Goal: Task Accomplishment & Management: Complete application form

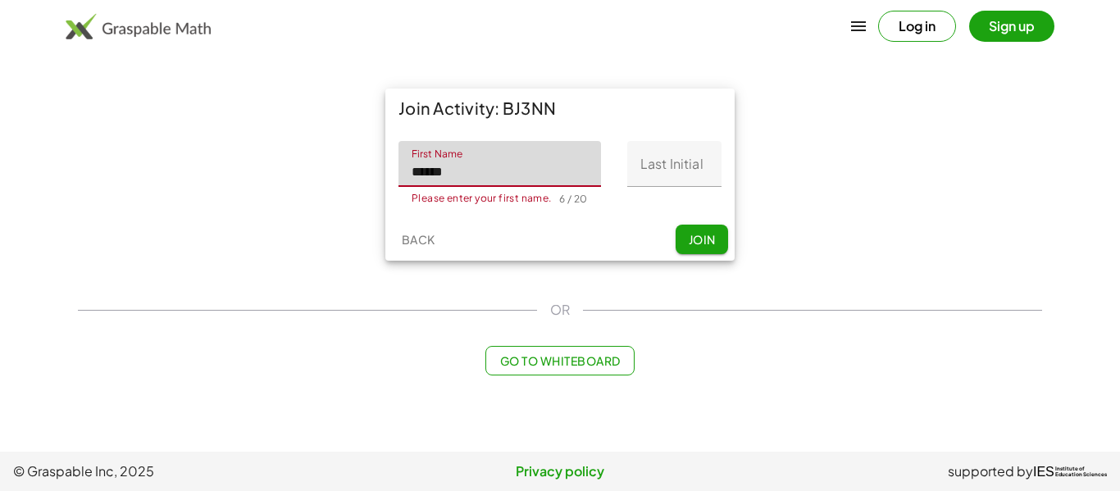
type input "******"
click at [644, 159] on input "Last Initial" at bounding box center [674, 164] width 94 height 46
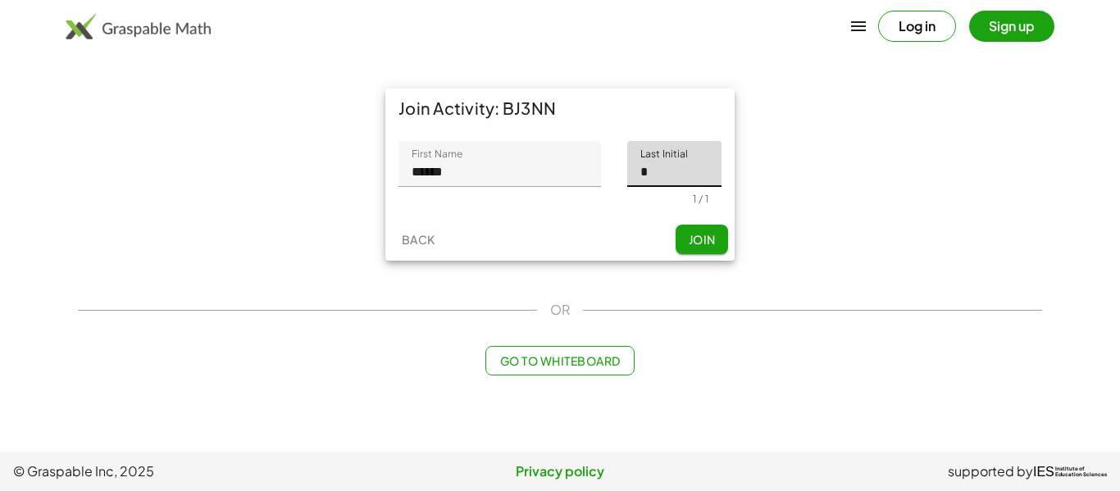
type input "*"
click at [717, 239] on button "Join" at bounding box center [701, 240] width 52 height 30
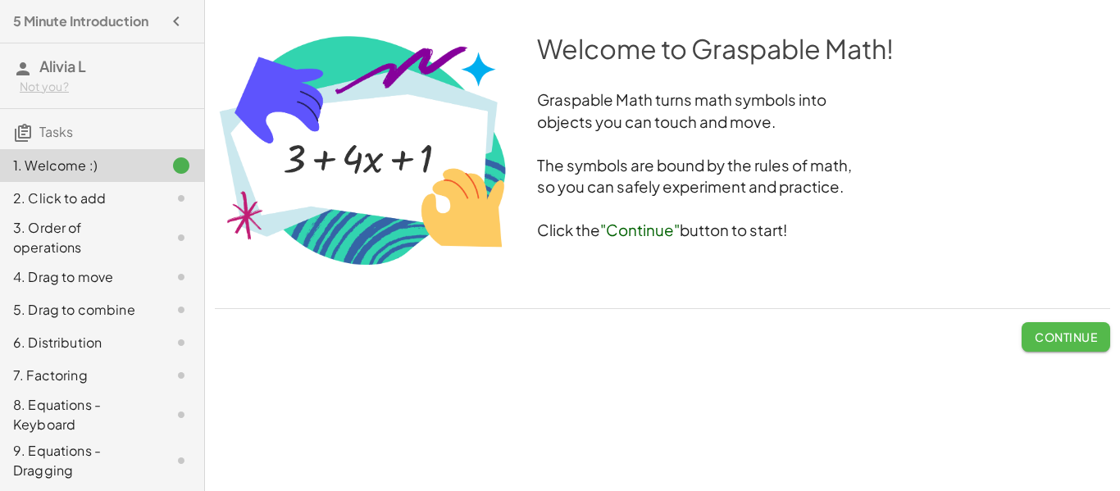
click at [1036, 328] on button "Continue" at bounding box center [1065, 337] width 89 height 30
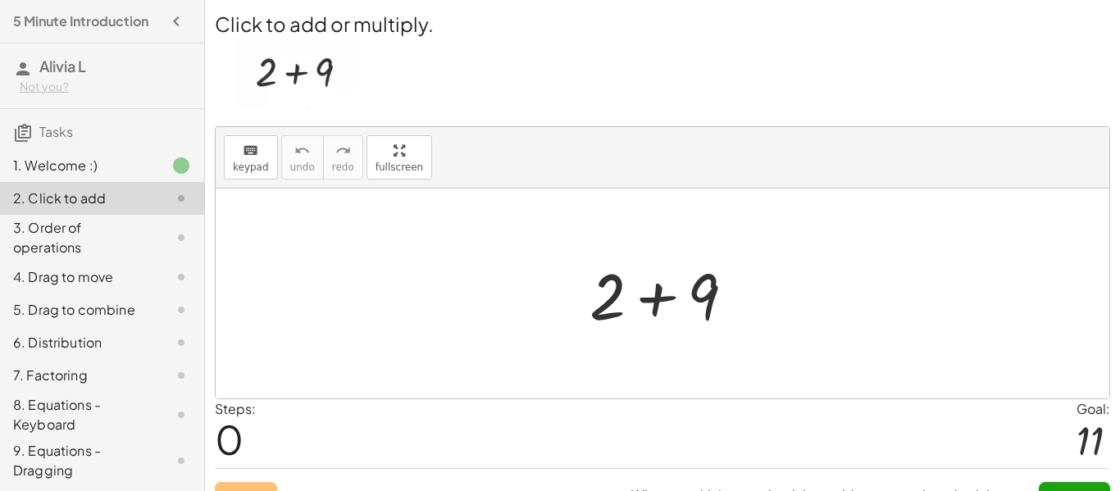
click at [284, 81] on img at bounding box center [294, 73] width 120 height 71
click at [664, 330] on div at bounding box center [668, 294] width 175 height 84
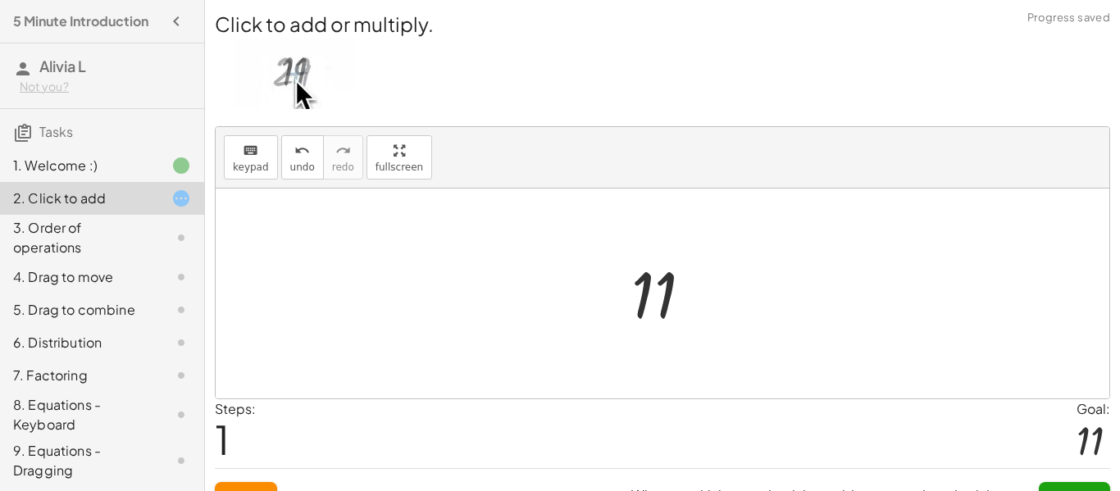
scroll to position [30, 0]
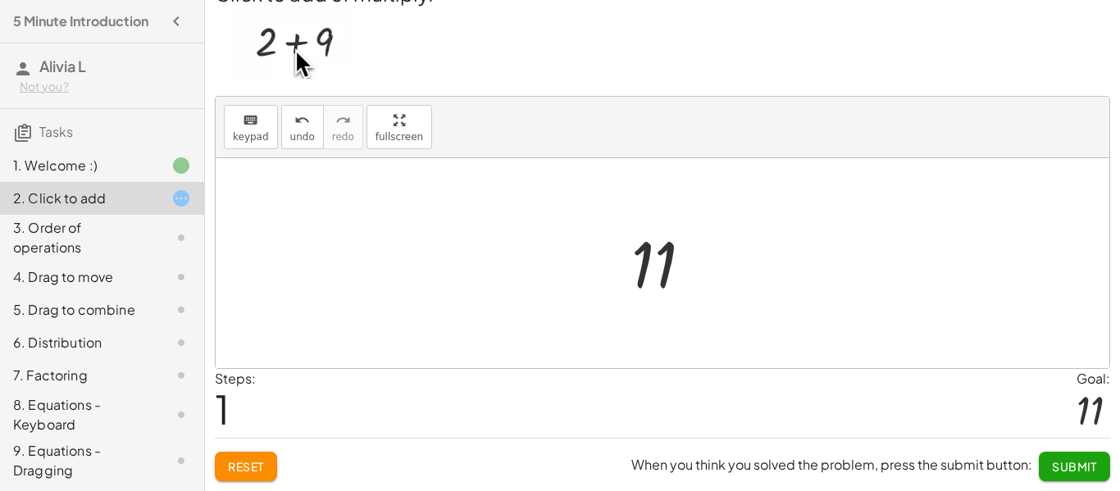
click at [1055, 456] on button "Submit" at bounding box center [1073, 467] width 71 height 30
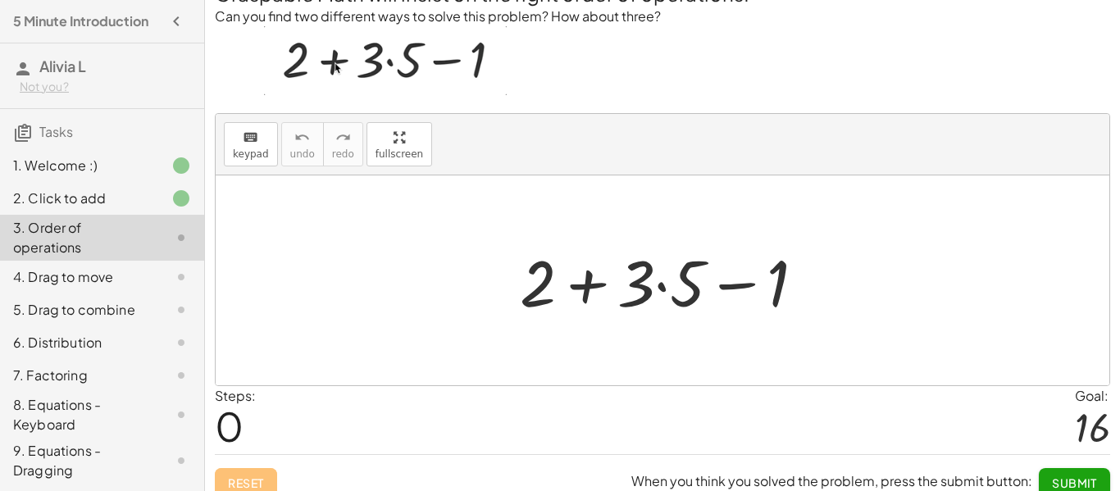
click at [603, 285] on div at bounding box center [668, 281] width 315 height 84
click at [675, 297] on div at bounding box center [668, 281] width 315 height 84
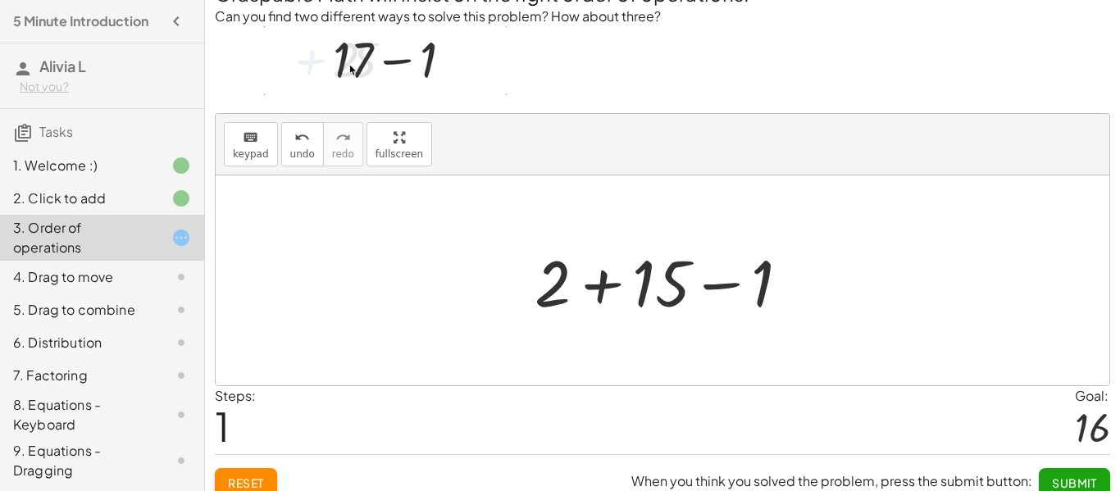
click at [585, 294] on div at bounding box center [668, 281] width 284 height 84
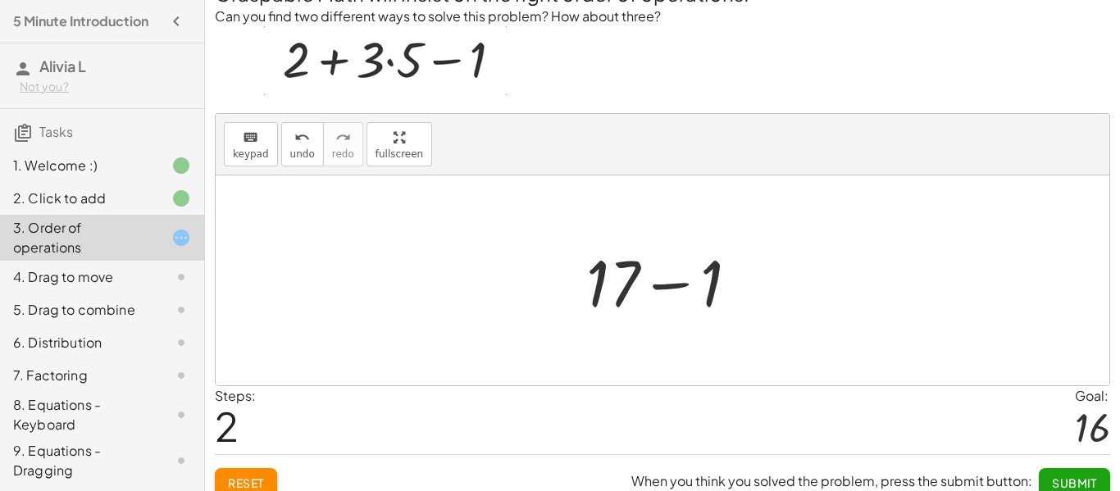
click at [688, 284] on div at bounding box center [669, 281] width 182 height 84
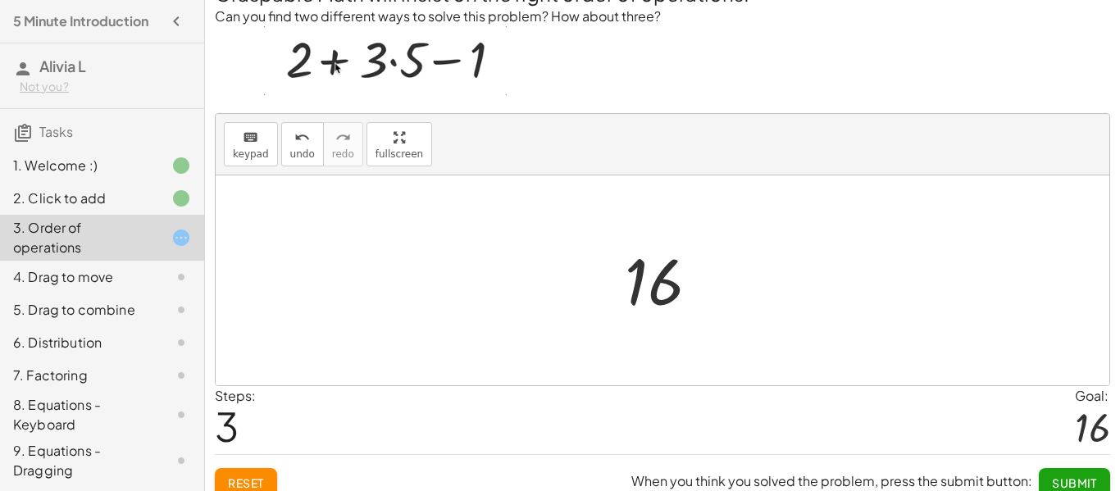
click at [1063, 480] on span "Submit" at bounding box center [1074, 482] width 45 height 15
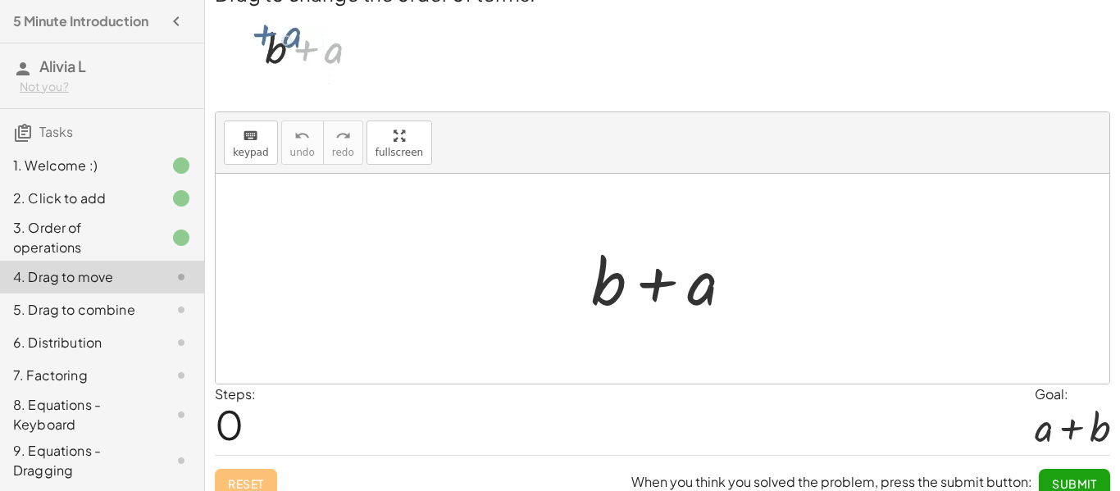
click at [621, 299] on div at bounding box center [668, 279] width 171 height 84
click at [676, 281] on div at bounding box center [668, 279] width 171 height 84
click at [716, 297] on div at bounding box center [668, 279] width 171 height 84
click at [708, 294] on div at bounding box center [668, 279] width 171 height 84
click at [597, 289] on div at bounding box center [668, 279] width 171 height 84
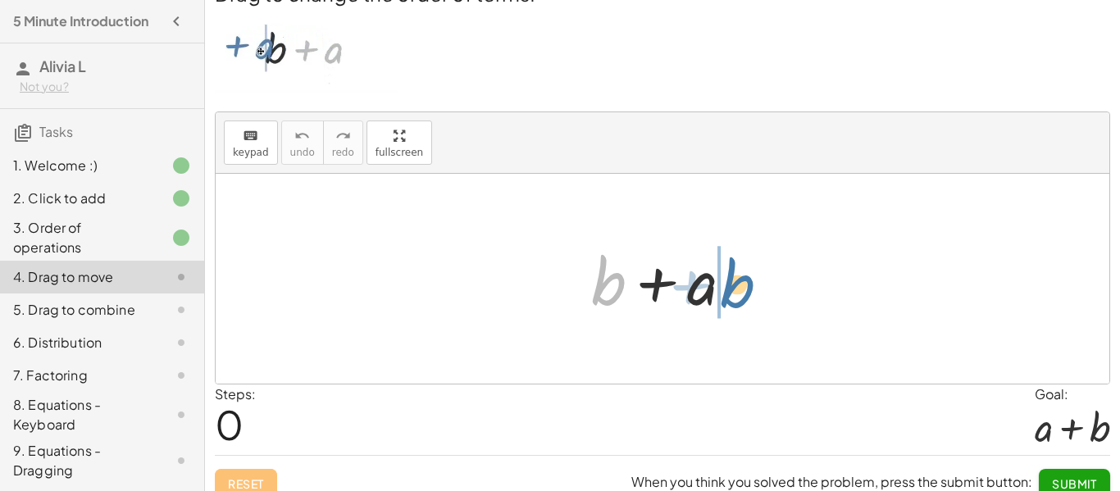
drag, startPoint x: 620, startPoint y: 287, endPoint x: 748, endPoint y: 289, distance: 127.9
click at [748, 289] on div at bounding box center [668, 279] width 171 height 84
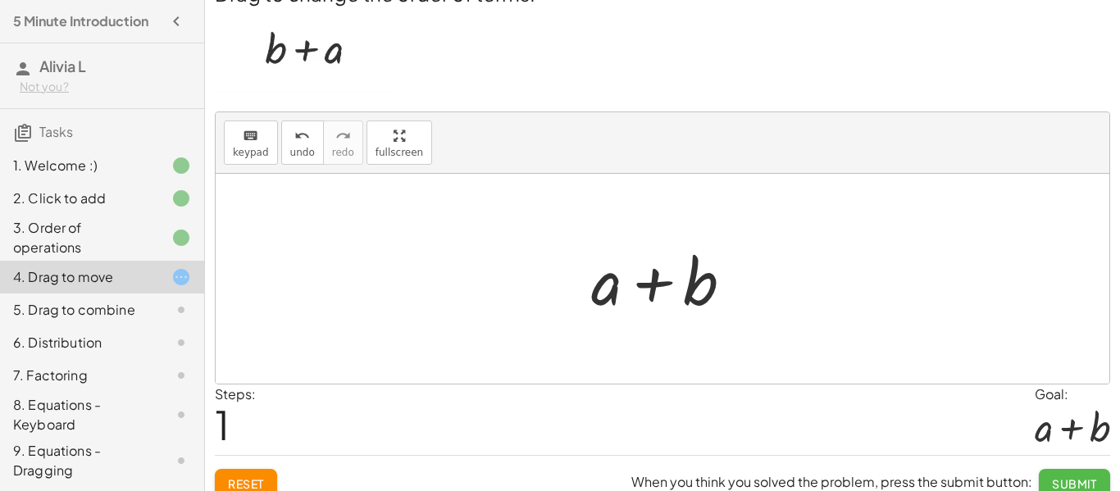
click at [1047, 482] on button "Submit" at bounding box center [1073, 484] width 71 height 30
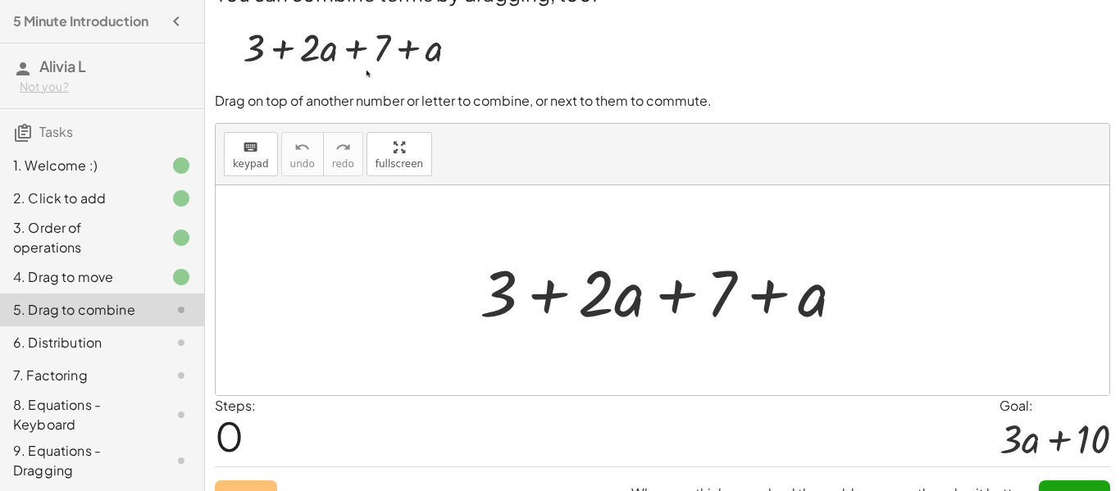
click at [617, 312] on div at bounding box center [668, 290] width 394 height 84
click at [727, 289] on div at bounding box center [668, 290] width 394 height 84
click at [804, 298] on div at bounding box center [668, 290] width 394 height 84
click at [470, 302] on div "+ 3 + · 2 · a + 7 + a" at bounding box center [662, 290] width 415 height 93
click at [504, 303] on div at bounding box center [668, 290] width 394 height 84
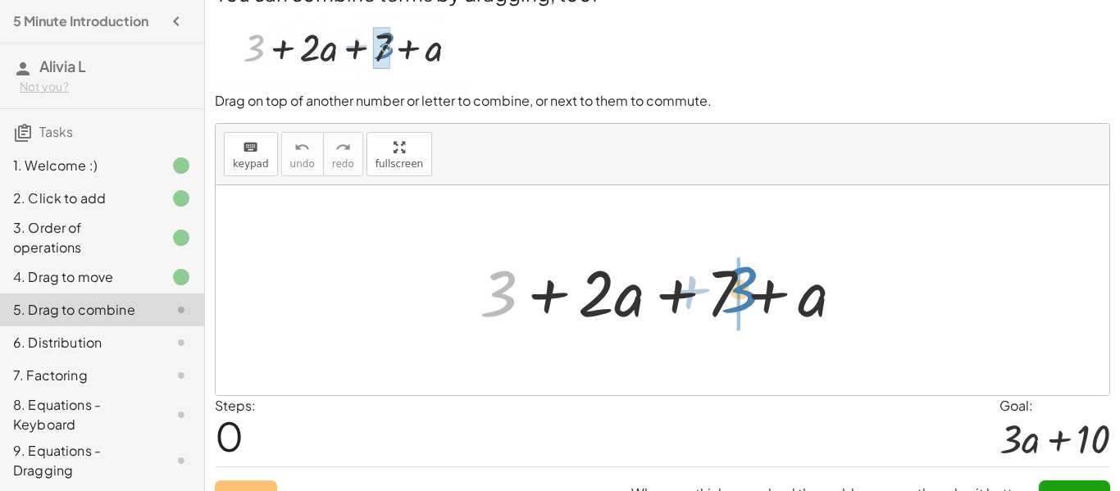
drag, startPoint x: 504, startPoint y: 303, endPoint x: 747, endPoint y: 299, distance: 242.6
click at [747, 299] on div at bounding box center [668, 290] width 394 height 84
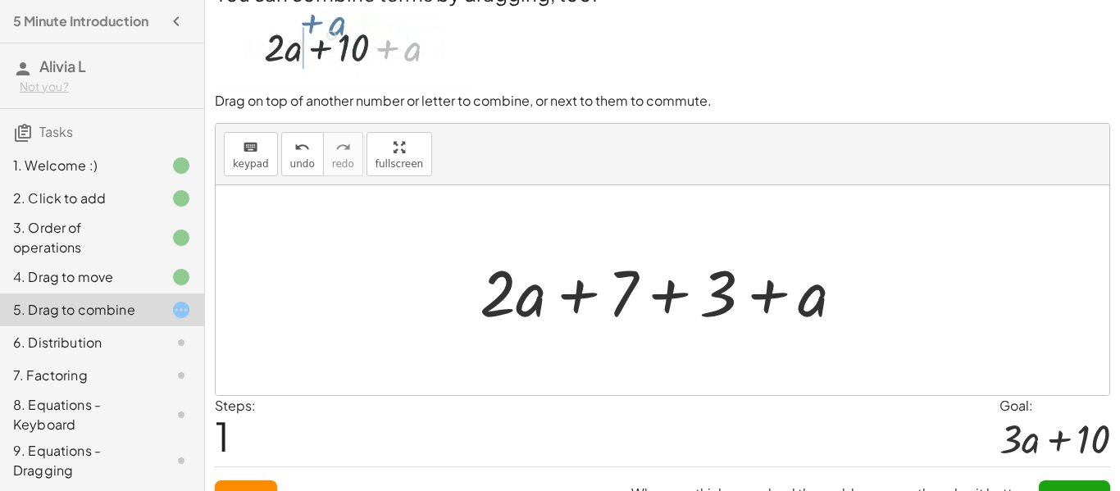
click at [670, 295] on div at bounding box center [668, 290] width 394 height 84
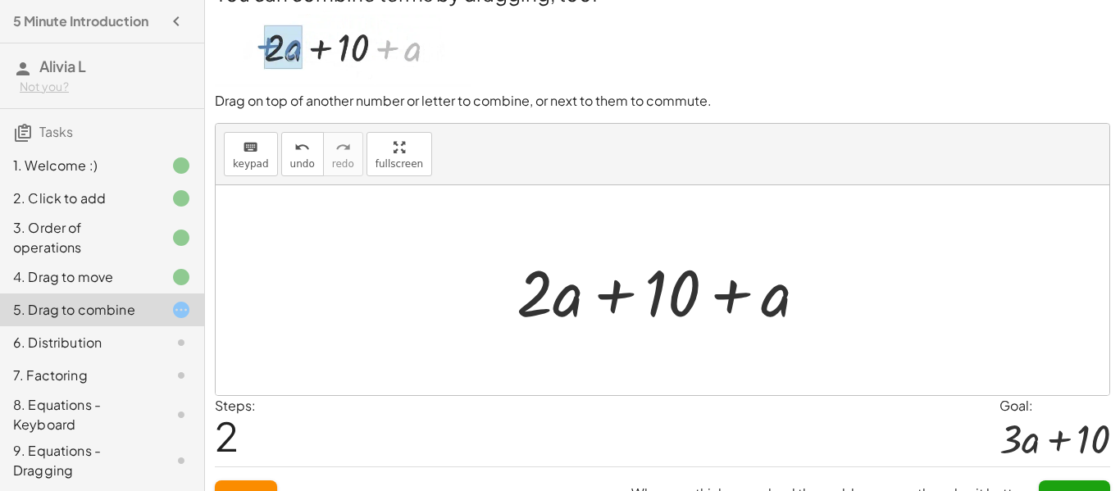
click at [603, 296] on div at bounding box center [668, 290] width 320 height 84
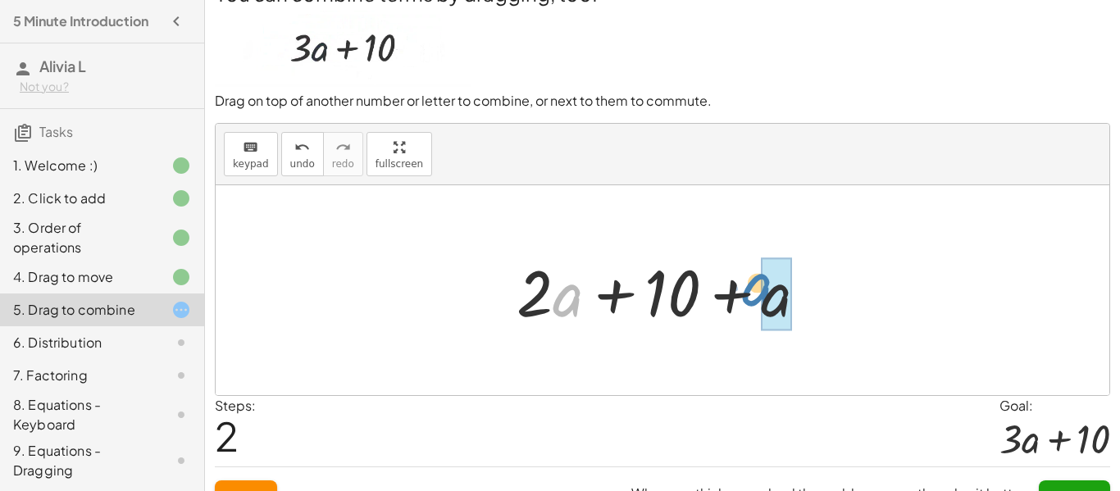
drag, startPoint x: 555, startPoint y: 303, endPoint x: 744, endPoint y: 293, distance: 189.6
click at [744, 293] on div at bounding box center [668, 290] width 320 height 84
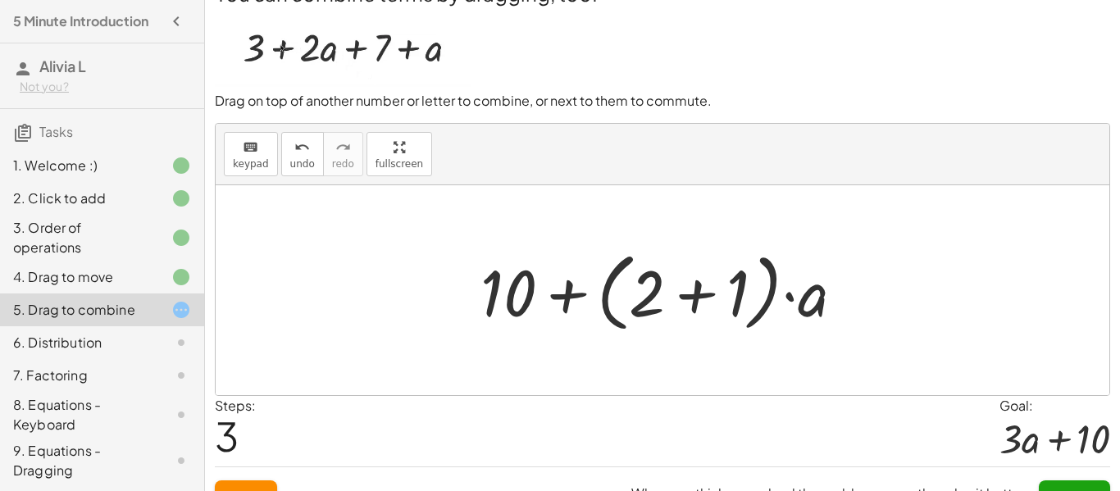
click at [627, 297] on div at bounding box center [668, 290] width 393 height 94
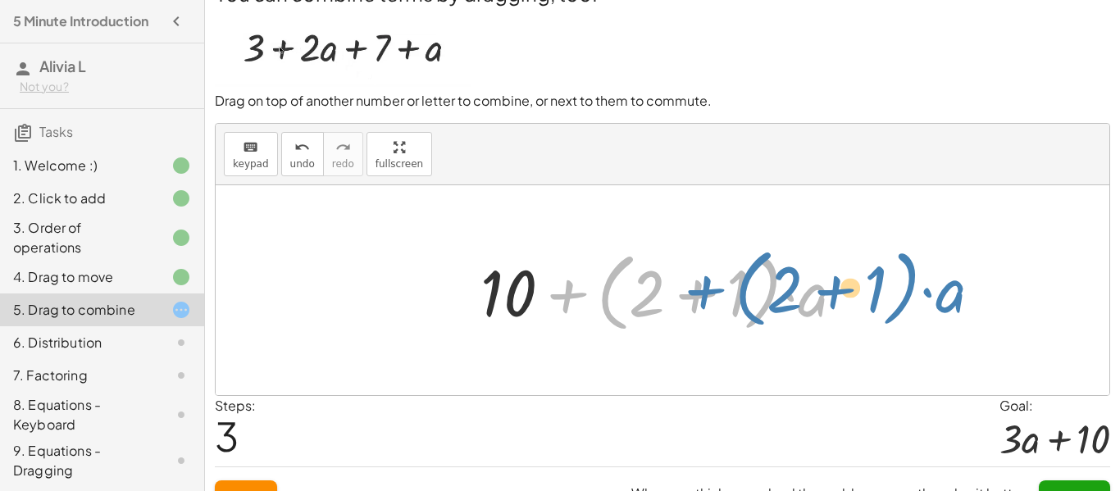
drag, startPoint x: 538, startPoint y: 290, endPoint x: 675, endPoint y: 286, distance: 136.9
click at [675, 286] on div at bounding box center [668, 290] width 393 height 94
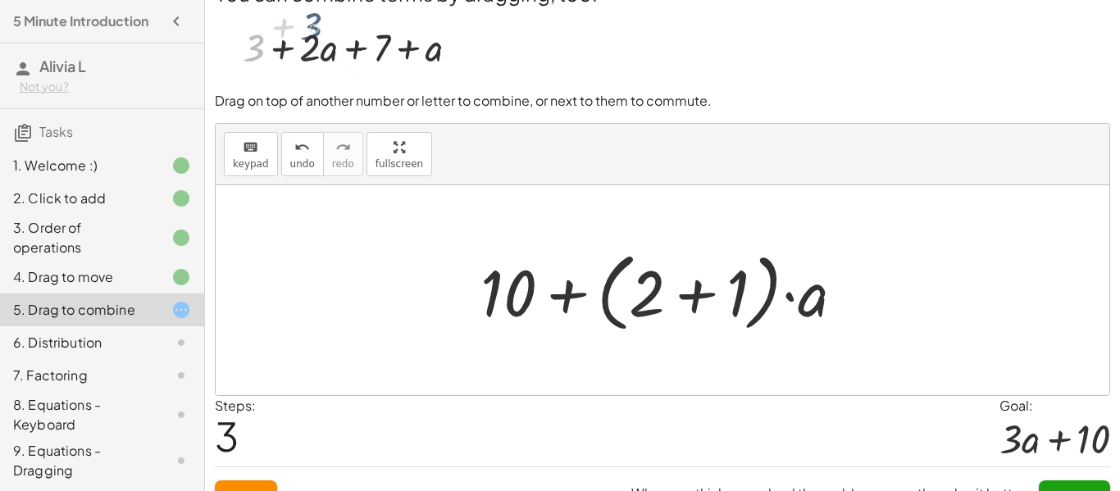
click at [806, 296] on div at bounding box center [668, 290] width 393 height 94
click at [786, 298] on div at bounding box center [668, 290] width 393 height 94
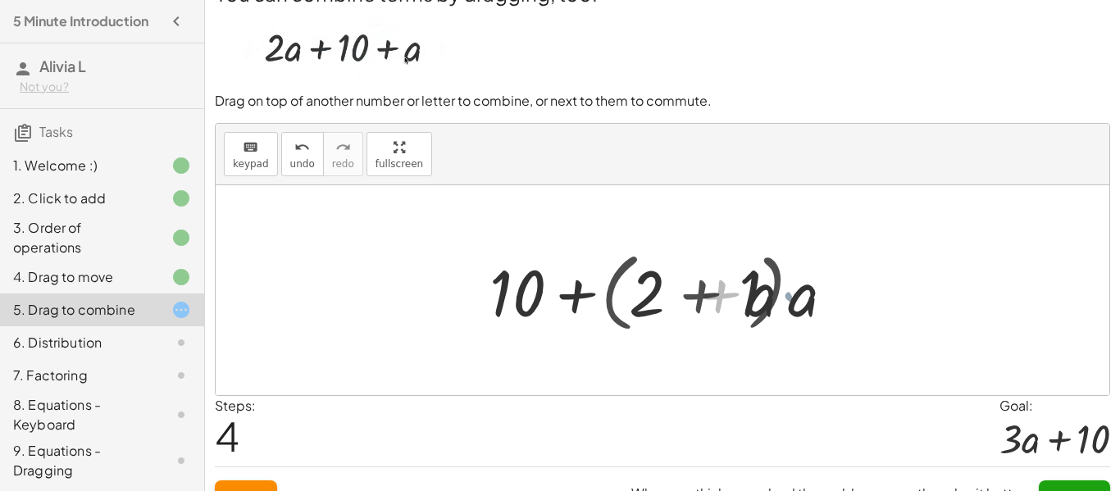
click at [634, 295] on div at bounding box center [668, 290] width 343 height 84
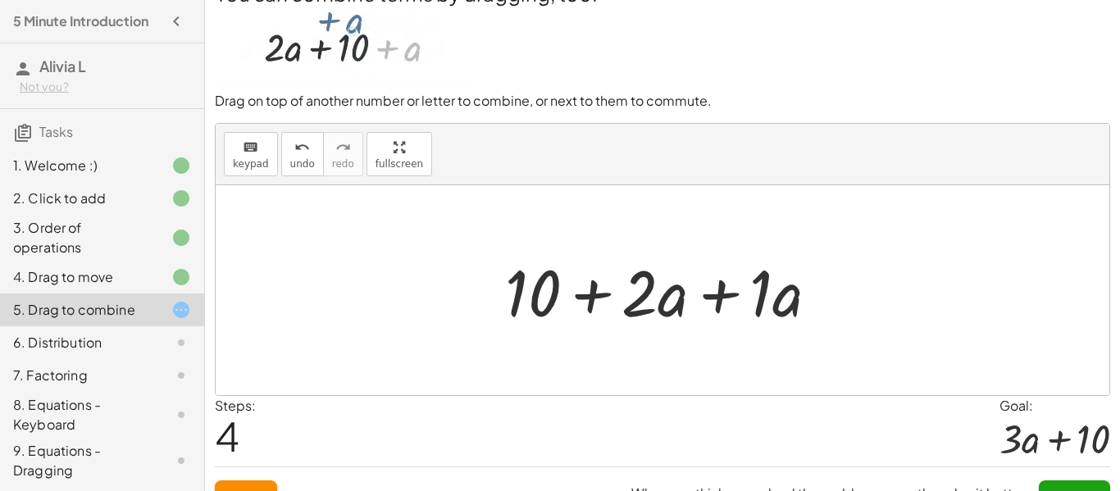
click at [588, 303] on div at bounding box center [668, 290] width 343 height 84
click at [726, 288] on div at bounding box center [668, 290] width 343 height 84
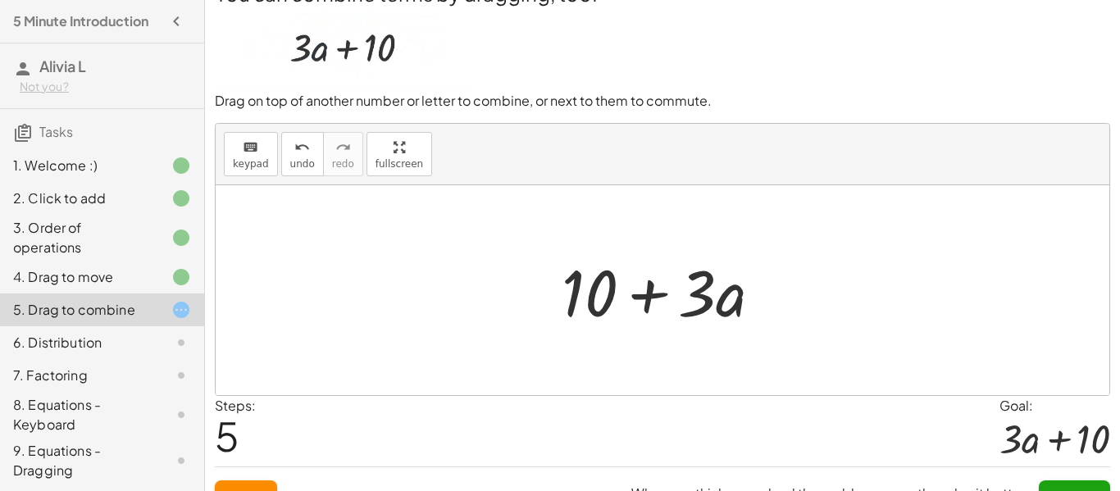
click at [656, 293] on div at bounding box center [668, 290] width 230 height 84
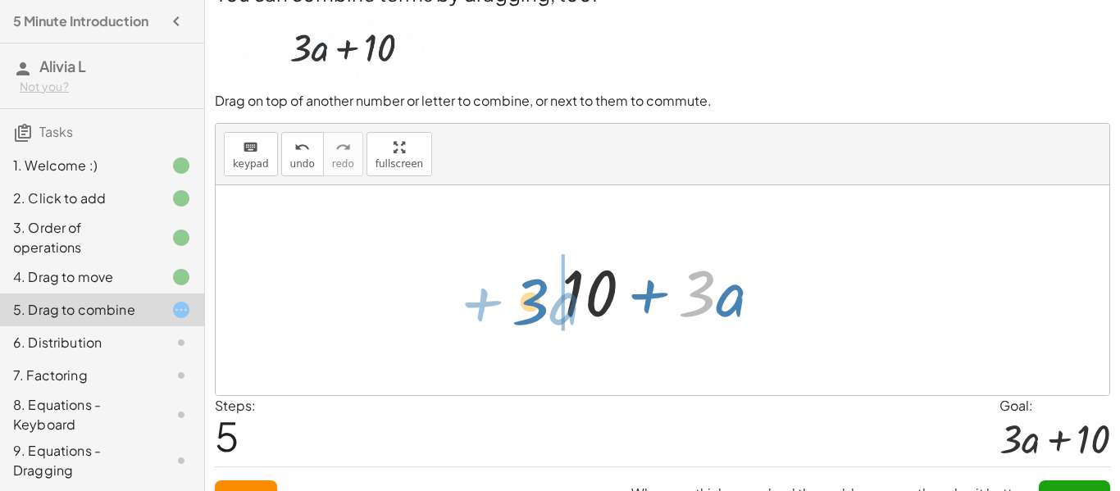
drag, startPoint x: 701, startPoint y: 298, endPoint x: 532, endPoint y: 307, distance: 169.0
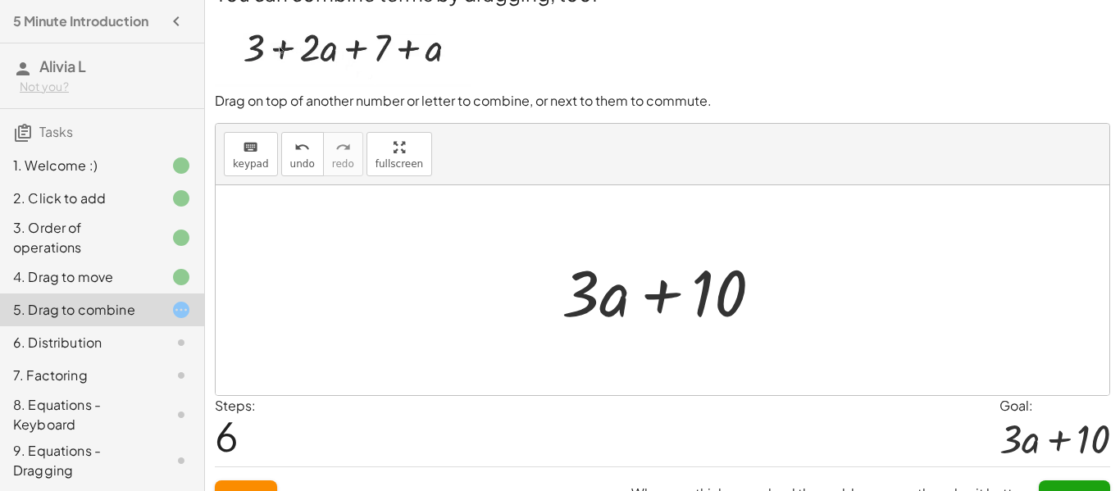
click at [1084, 483] on button "Submit" at bounding box center [1073, 495] width 71 height 30
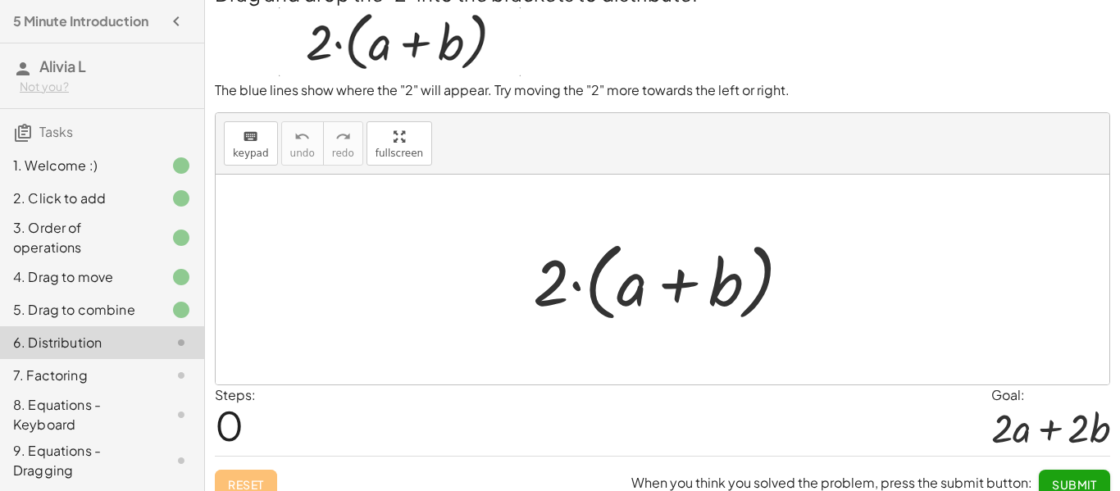
click at [642, 295] on div at bounding box center [669, 280] width 288 height 94
click at [684, 288] on div at bounding box center [669, 280] width 288 height 94
drag, startPoint x: 561, startPoint y: 284, endPoint x: 570, endPoint y: 283, distance: 8.4
click at [570, 283] on div at bounding box center [669, 280] width 288 height 94
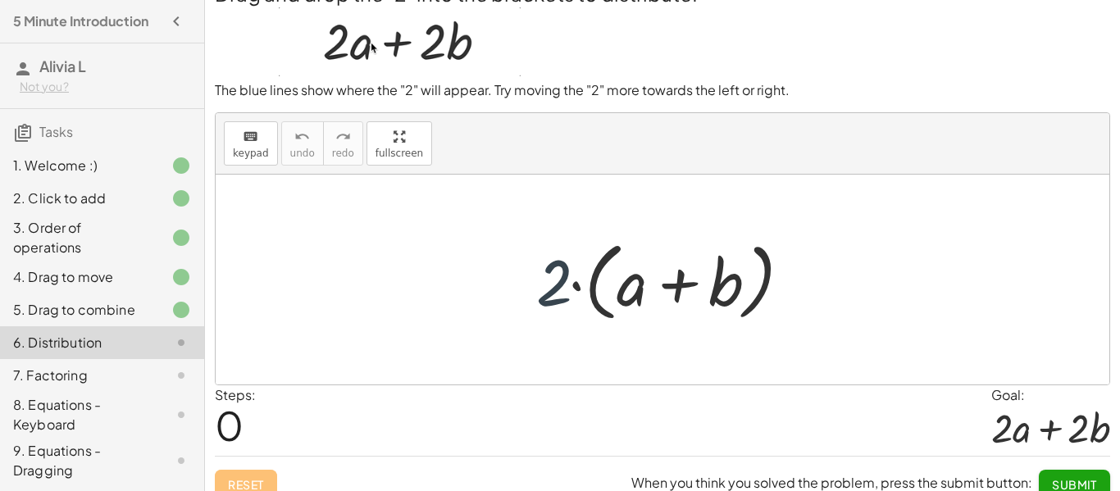
click at [570, 283] on div at bounding box center [669, 280] width 288 height 94
click at [676, 282] on div at bounding box center [669, 280] width 288 height 94
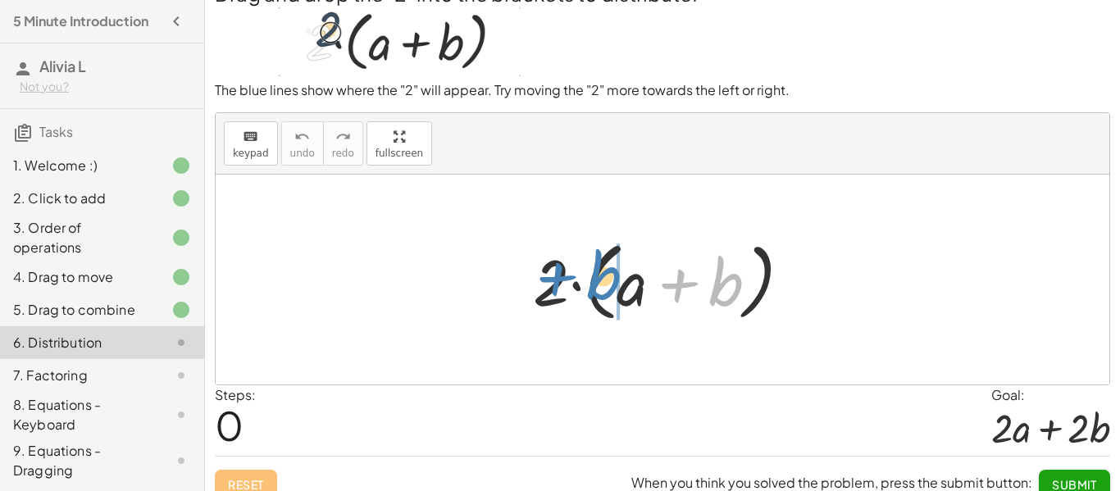
drag, startPoint x: 722, startPoint y: 289, endPoint x: 598, endPoint y: 284, distance: 123.9
click at [598, 284] on div at bounding box center [669, 280] width 288 height 94
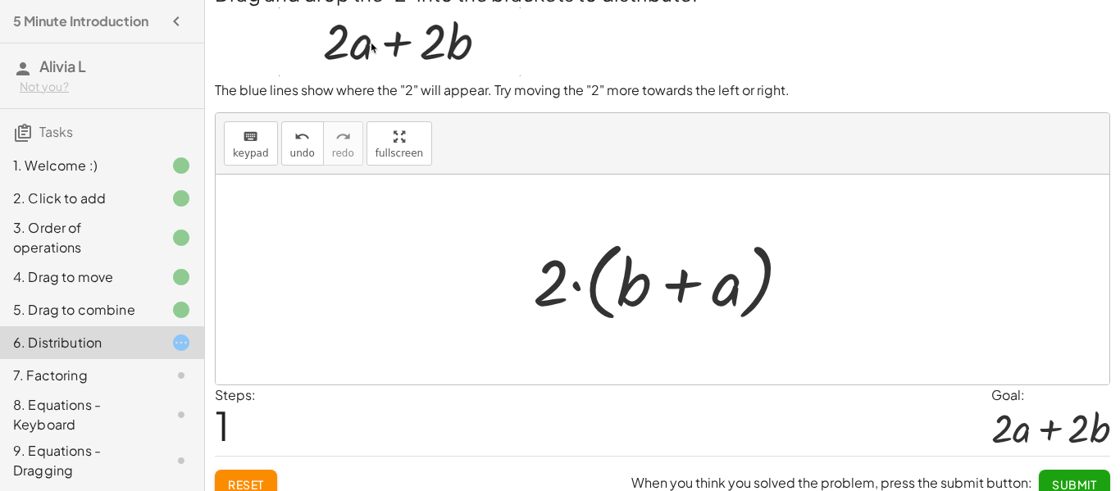
click at [641, 278] on div at bounding box center [669, 280] width 288 height 94
click at [670, 287] on div at bounding box center [669, 280] width 288 height 94
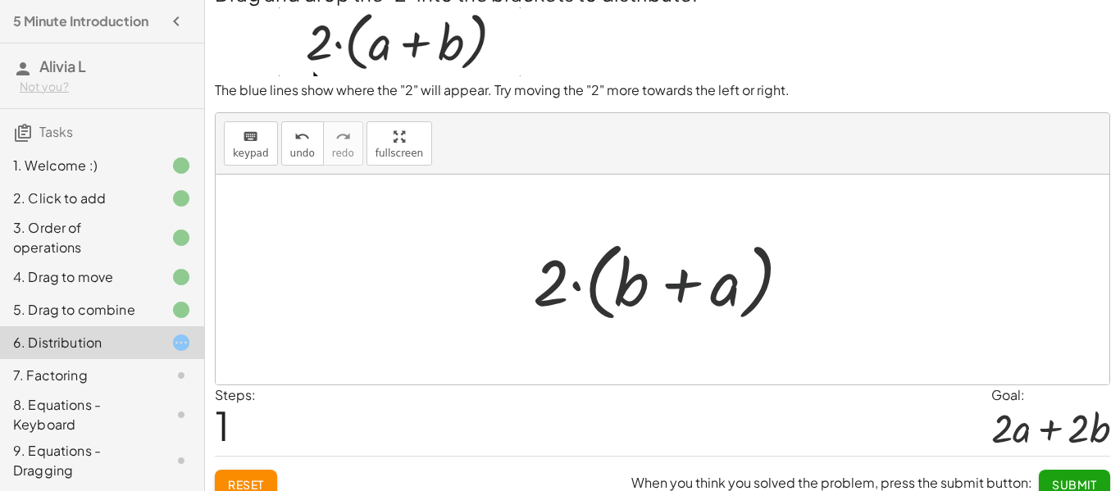
click at [670, 287] on div at bounding box center [669, 280] width 288 height 94
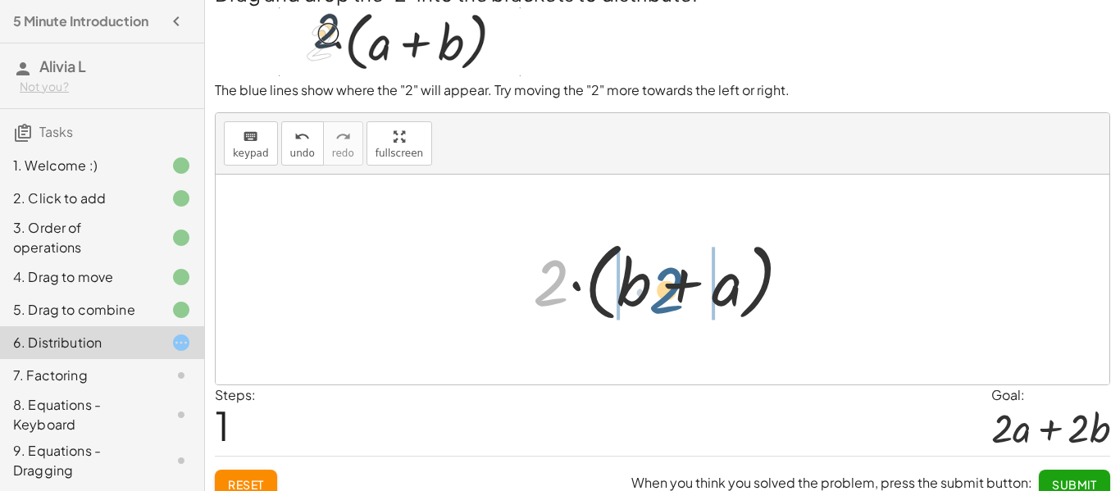
drag, startPoint x: 547, startPoint y: 286, endPoint x: 666, endPoint y: 293, distance: 119.9
click at [666, 293] on div at bounding box center [669, 280] width 288 height 94
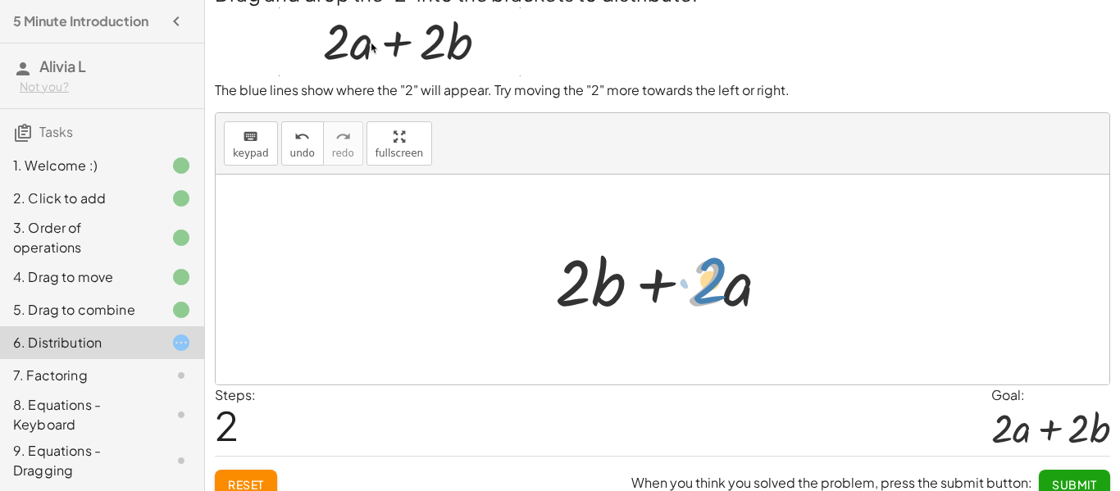
click at [710, 294] on div at bounding box center [668, 280] width 243 height 84
drag, startPoint x: 744, startPoint y: 298, endPoint x: 654, endPoint y: 295, distance: 90.2
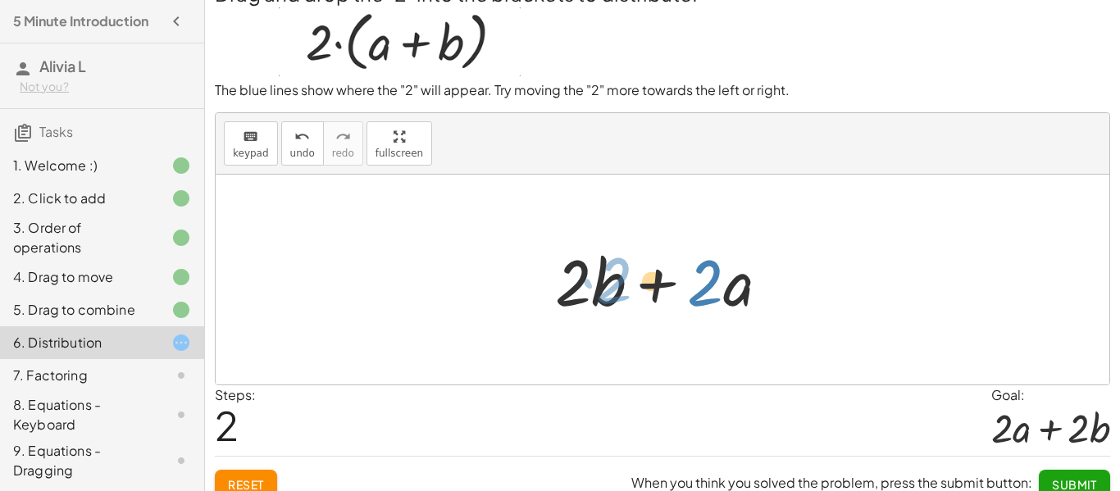
click at [654, 295] on div at bounding box center [668, 280] width 243 height 84
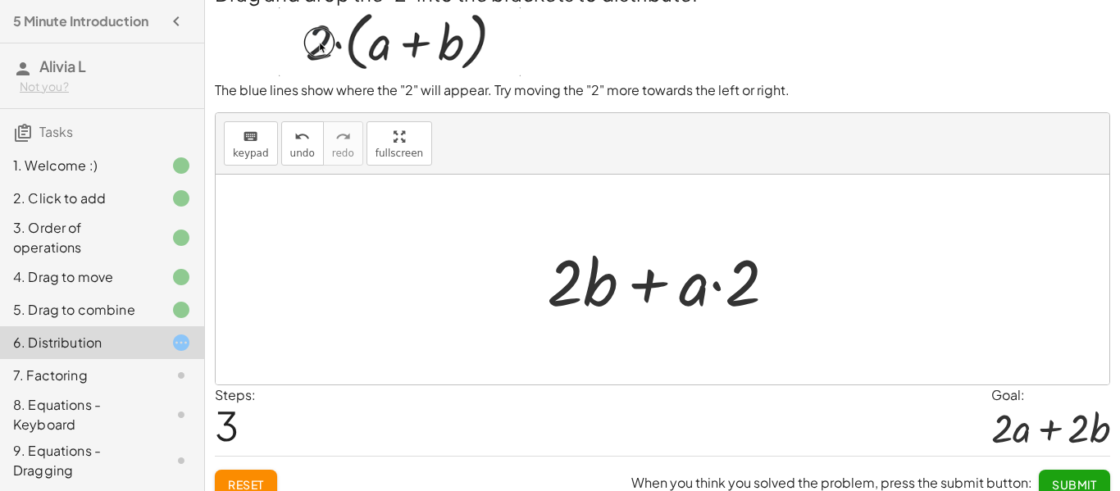
click at [729, 295] on div at bounding box center [668, 280] width 259 height 84
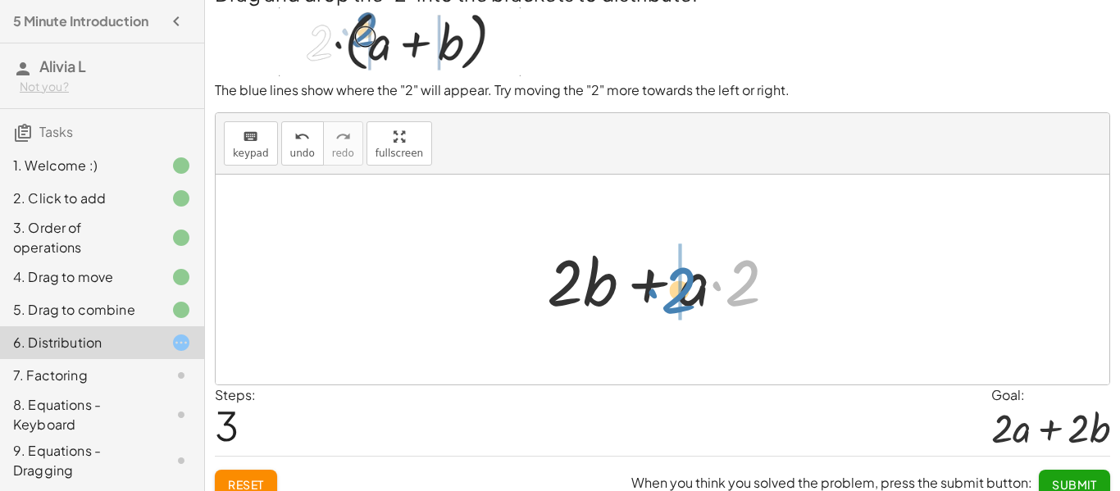
drag, startPoint x: 734, startPoint y: 293, endPoint x: 670, endPoint y: 301, distance: 64.4
click at [670, 301] on div at bounding box center [668, 280] width 259 height 84
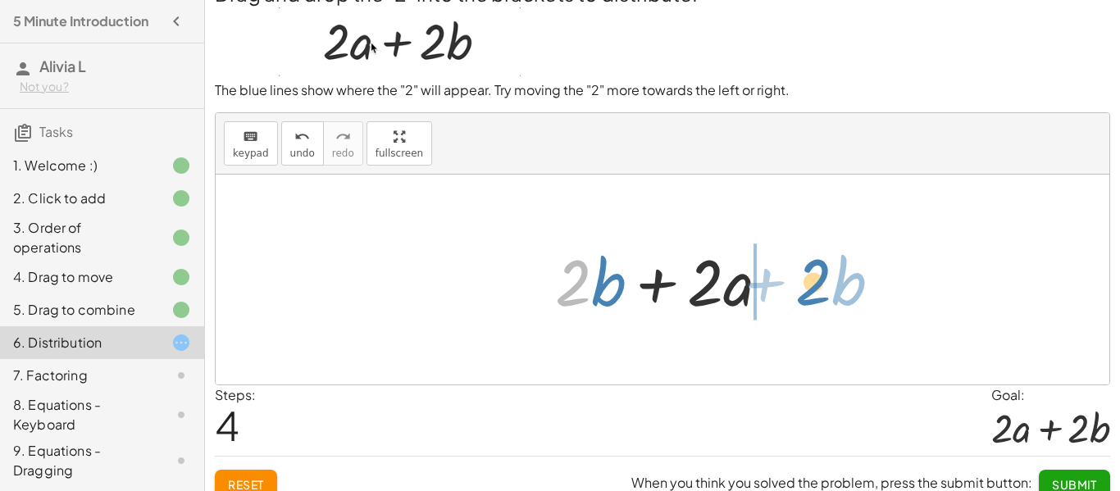
drag, startPoint x: 589, startPoint y: 289, endPoint x: 829, endPoint y: 288, distance: 240.2
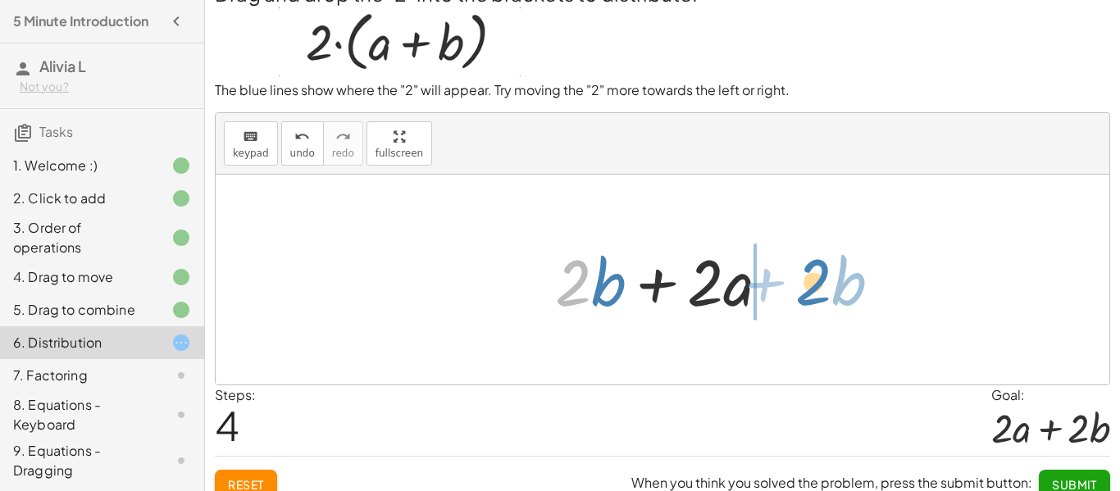
click at [829, 288] on div "· 2 · ( + a + b ) · 2 · ( + b + a ) + · 2 · b + · 2 · a + · 2 · b + · a · 2 · 2…" at bounding box center [662, 280] width 893 height 210
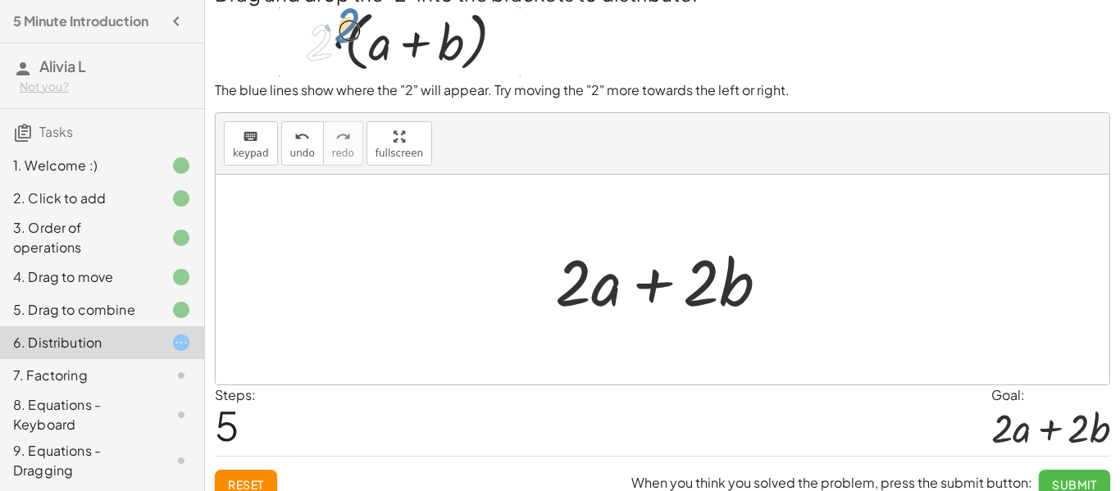
click at [1076, 472] on button "Submit" at bounding box center [1073, 485] width 71 height 30
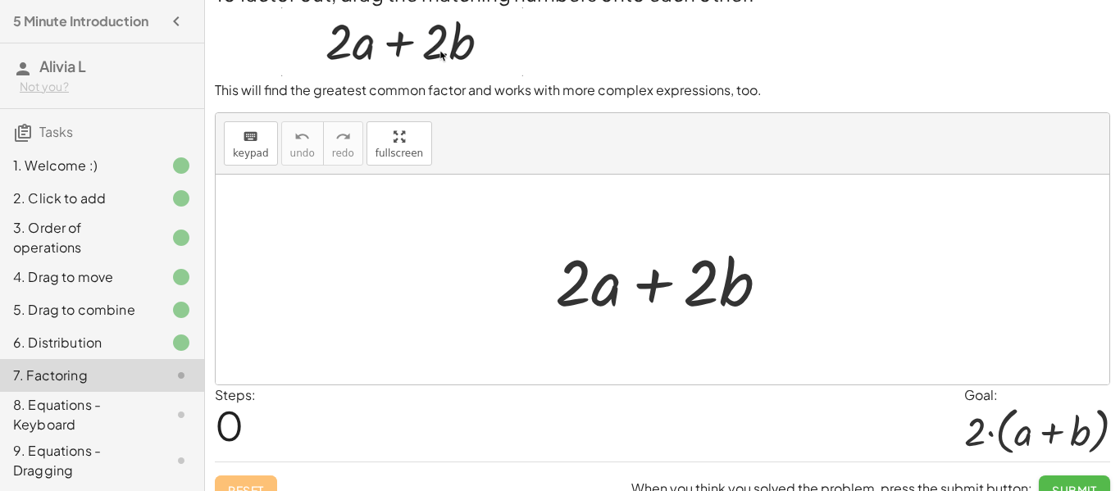
click at [1067, 486] on span "Submit" at bounding box center [1074, 490] width 45 height 15
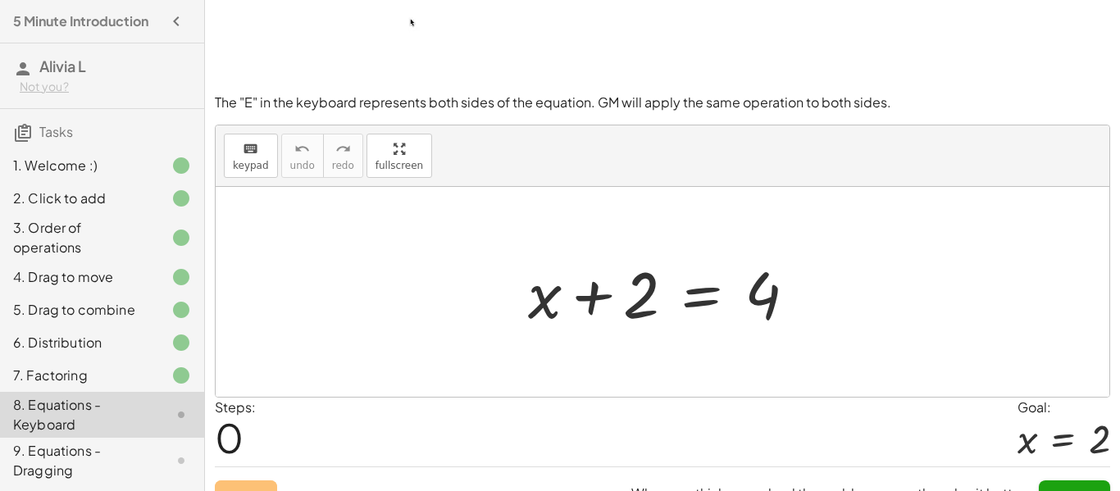
scroll to position [98, 0]
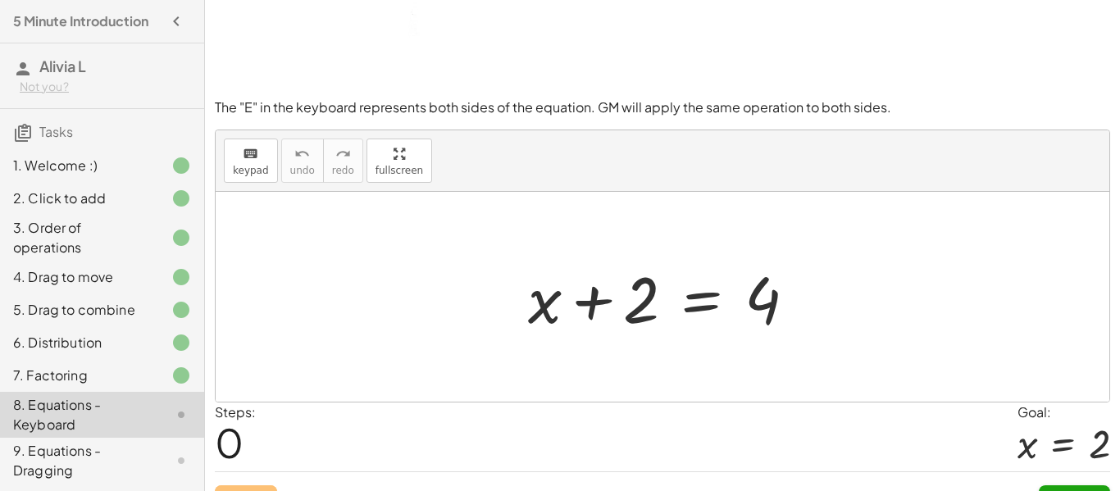
click at [548, 311] on div at bounding box center [669, 297] width 298 height 84
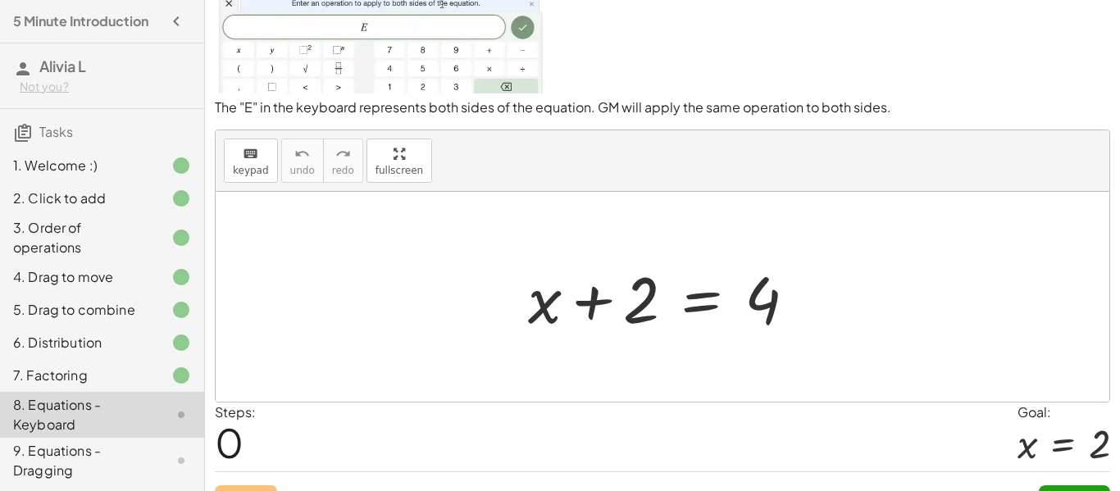
click at [585, 308] on div at bounding box center [669, 297] width 298 height 84
click at [727, 291] on div at bounding box center [669, 297] width 298 height 84
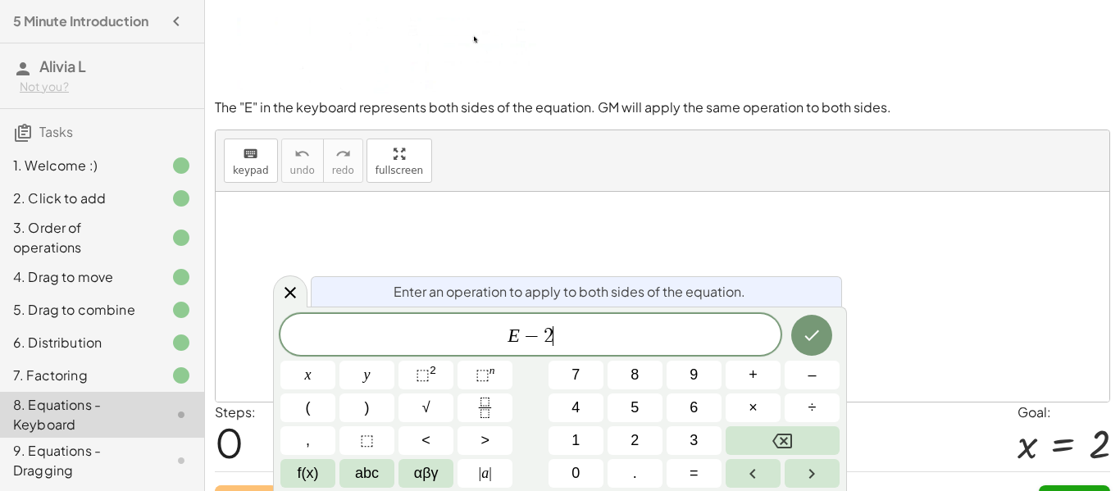
scroll to position [7, 0]
click at [813, 342] on icon "Done" at bounding box center [812, 335] width 20 height 20
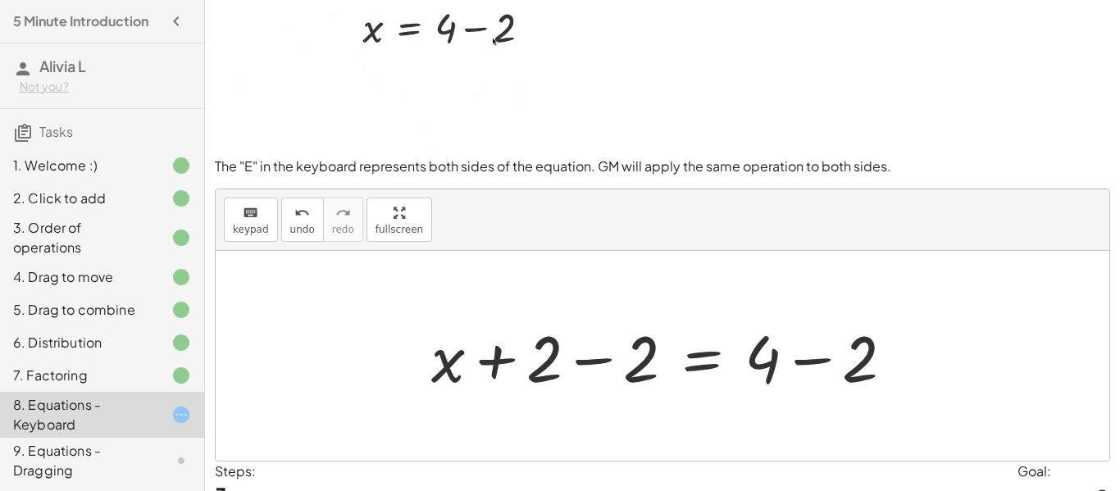
scroll to position [42, 0]
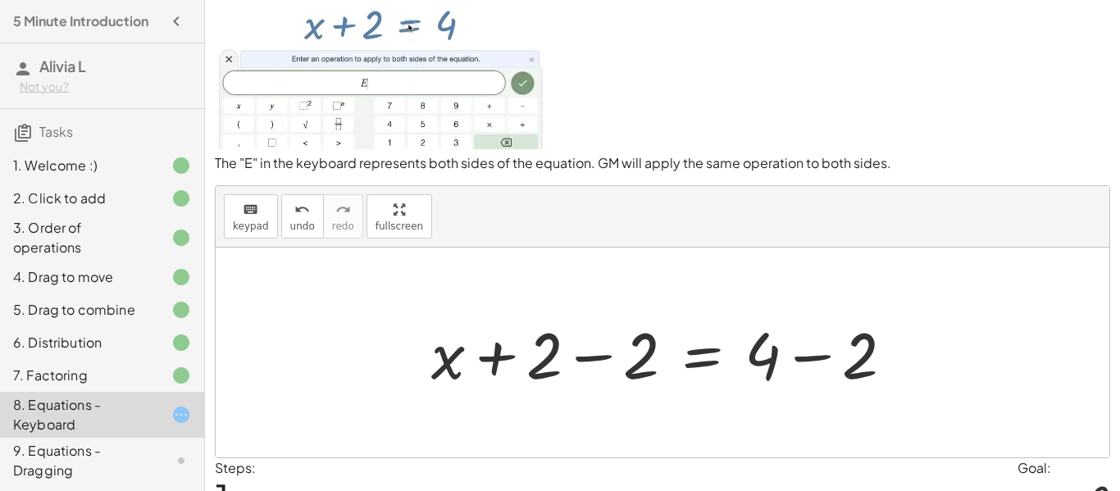
click at [587, 355] on div at bounding box center [669, 353] width 492 height 84
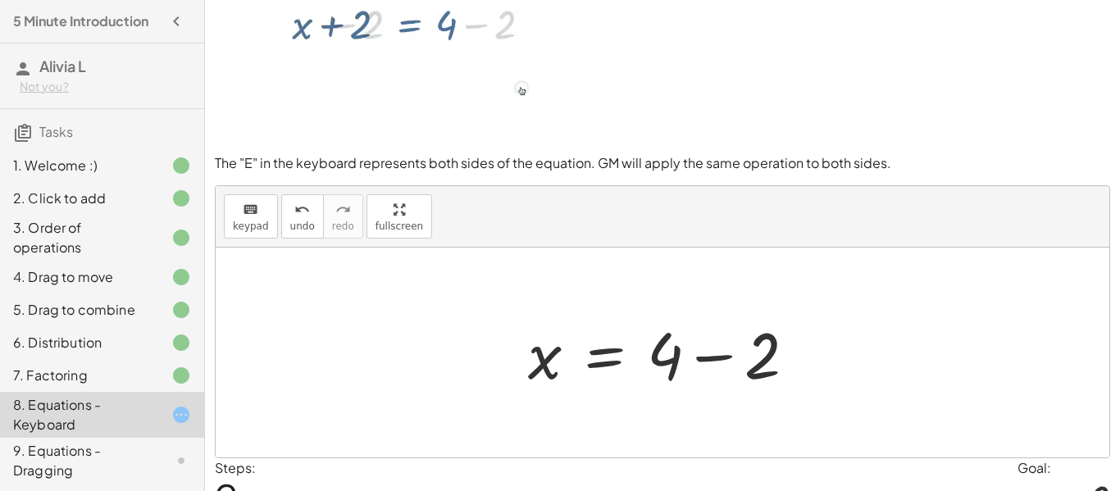
click at [727, 360] on div at bounding box center [669, 353] width 298 height 84
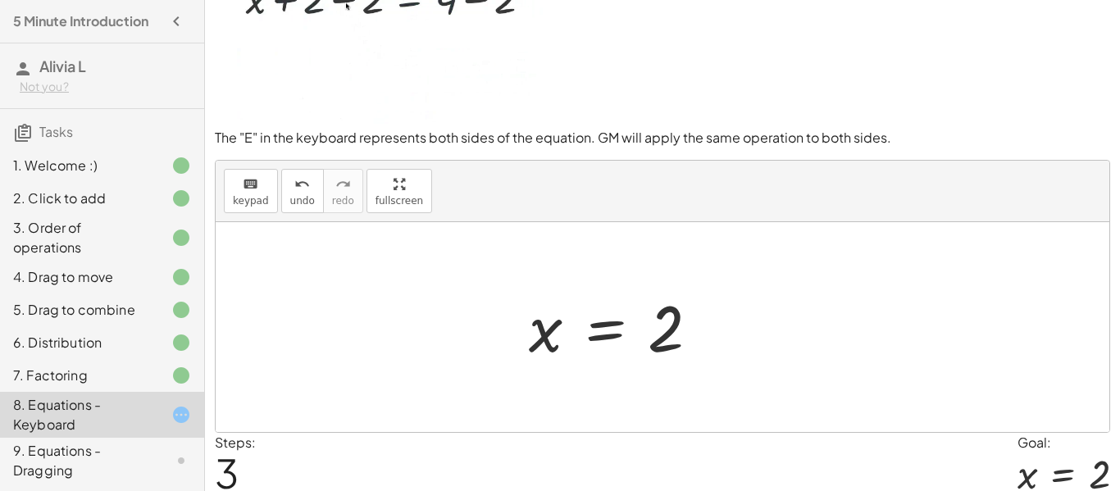
scroll to position [131, 0]
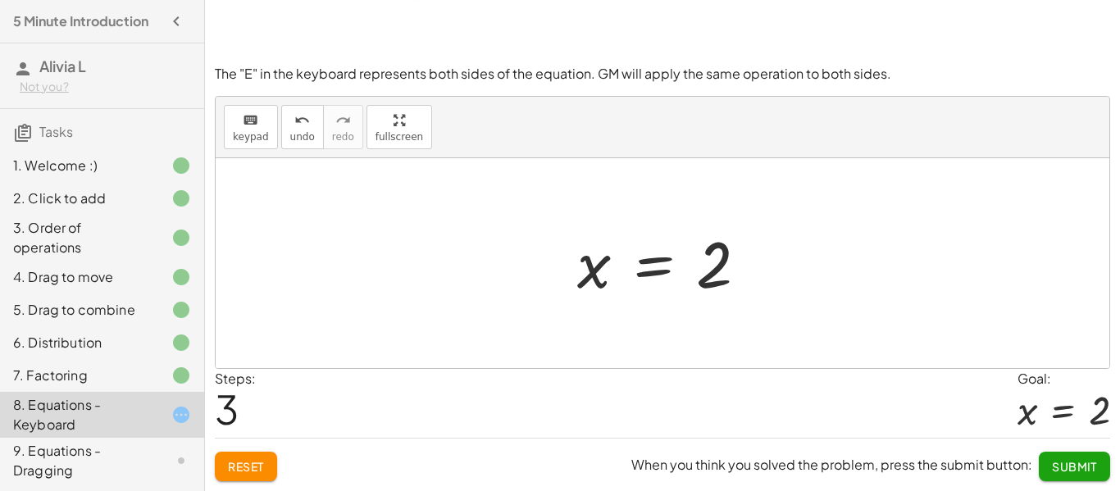
click at [1071, 464] on span "Submit" at bounding box center [1074, 466] width 45 height 15
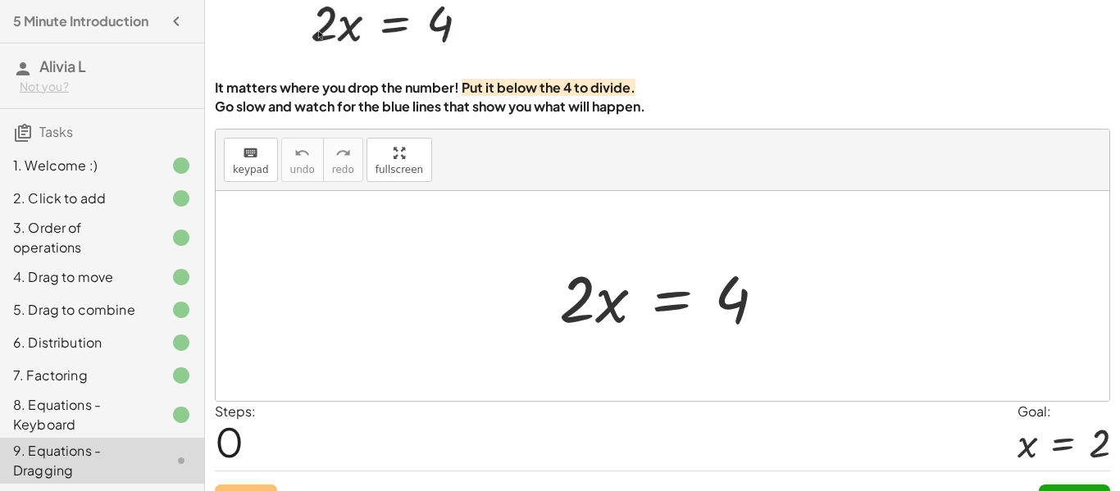
scroll to position [101, 0]
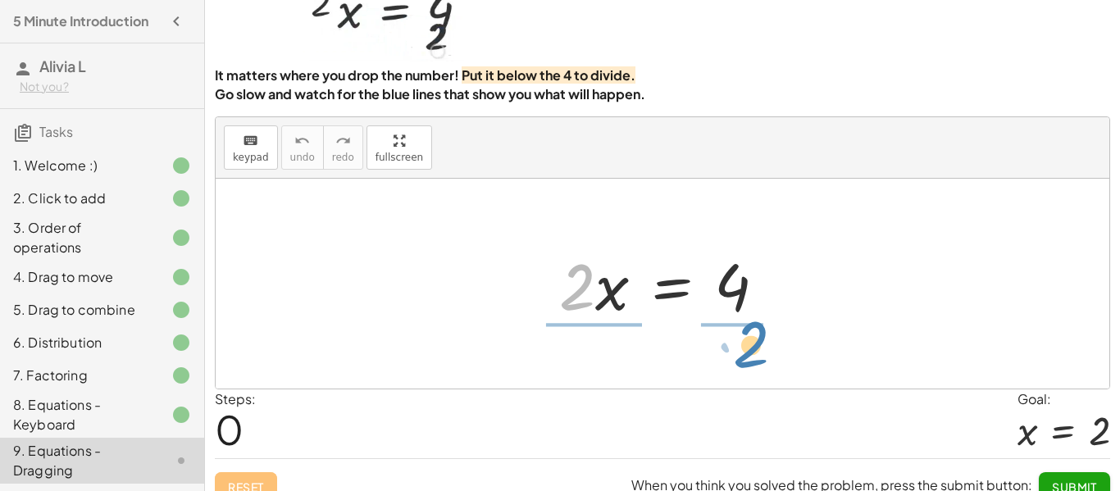
drag, startPoint x: 586, startPoint y: 302, endPoint x: 757, endPoint y: 360, distance: 180.7
click at [757, 360] on div "· 2 · 2 · x = 4" at bounding box center [662, 284] width 893 height 210
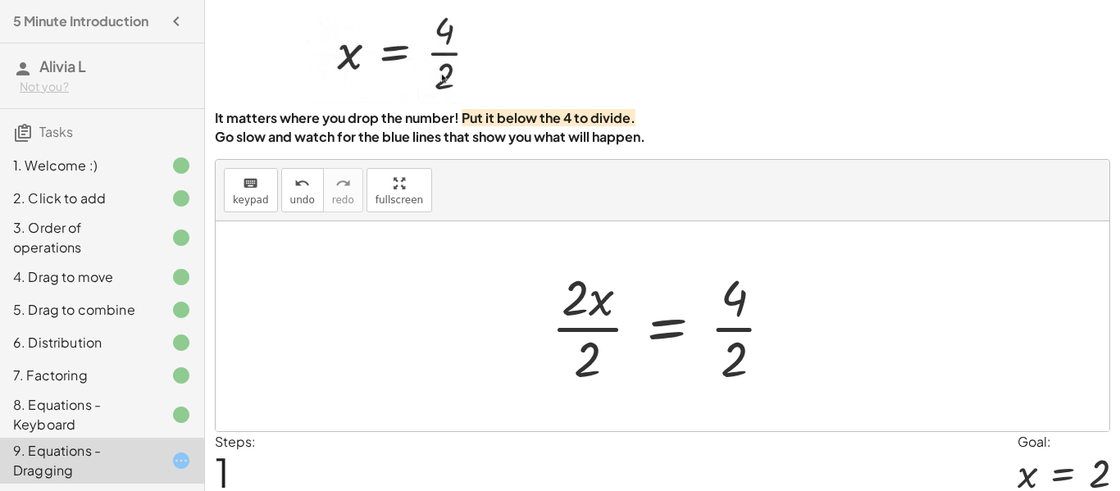
scroll to position [55, 0]
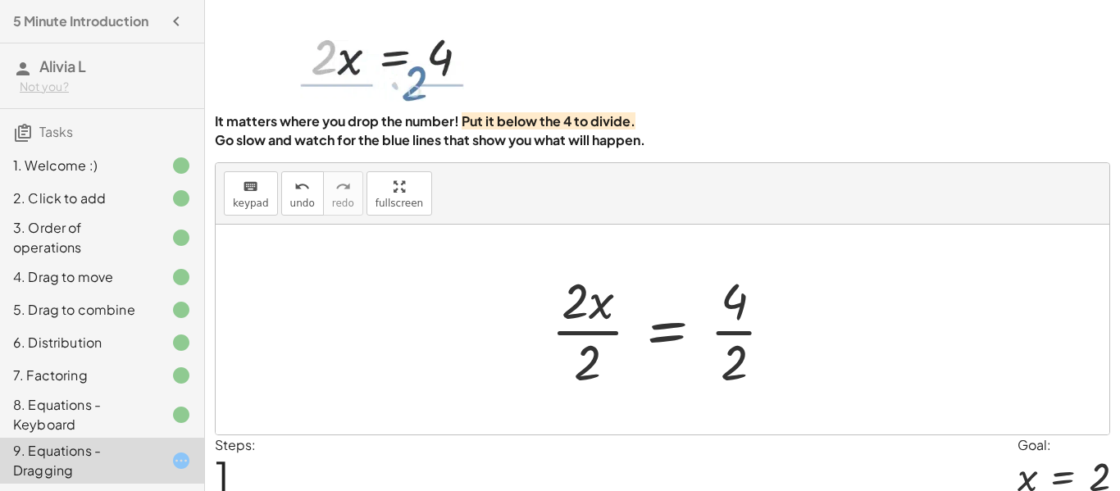
click at [603, 343] on div at bounding box center [669, 329] width 252 height 126
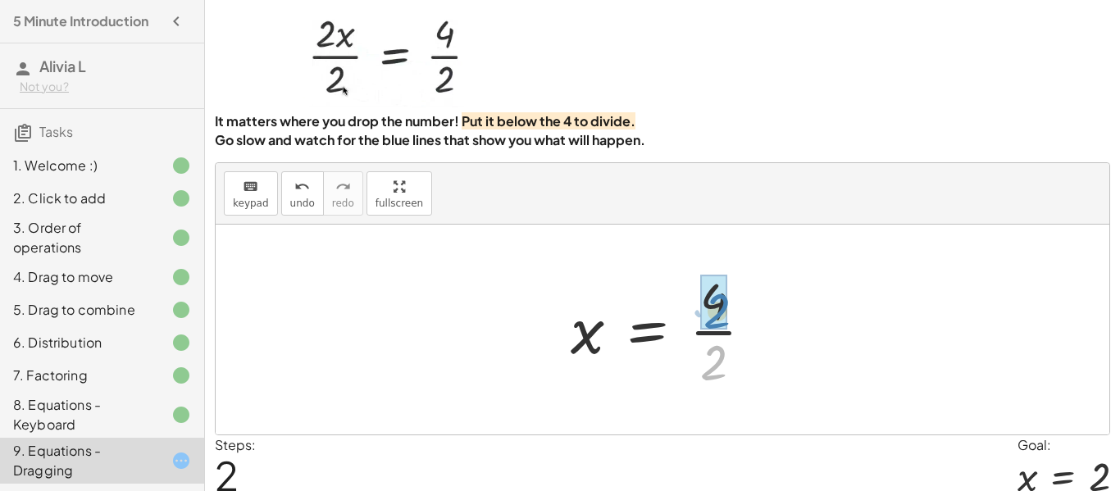
drag, startPoint x: 702, startPoint y: 368, endPoint x: 703, endPoint y: 316, distance: 51.7
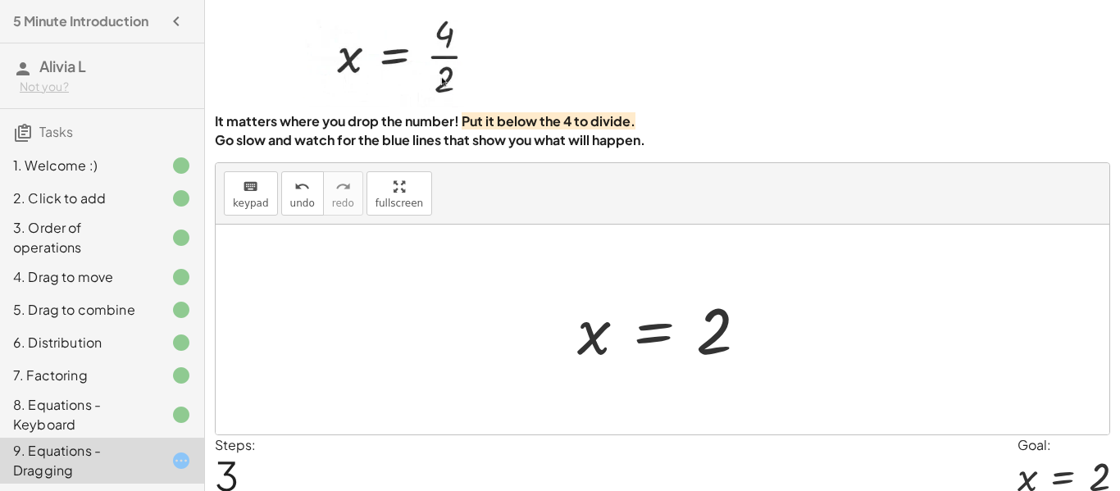
scroll to position [121, 0]
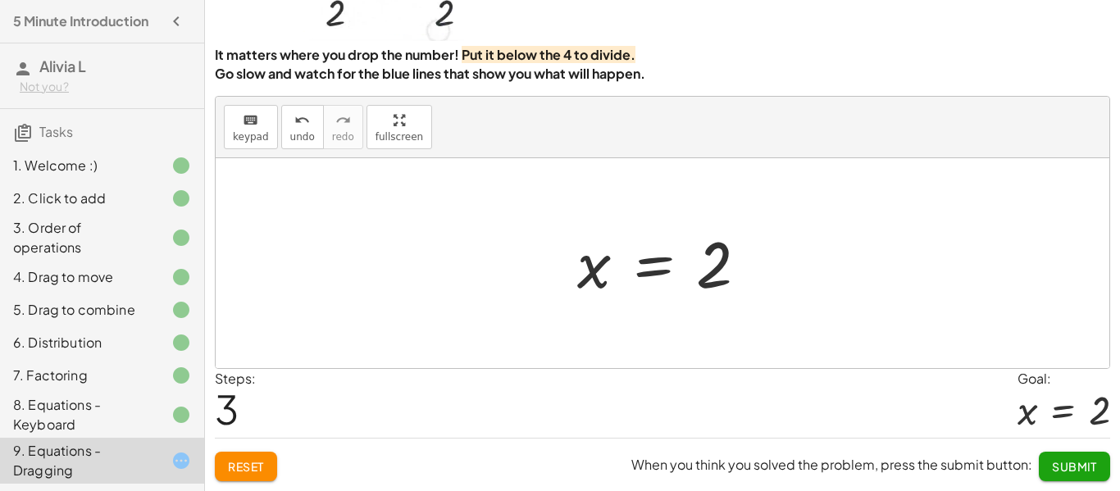
click at [1052, 465] on span "Submit" at bounding box center [1074, 466] width 45 height 15
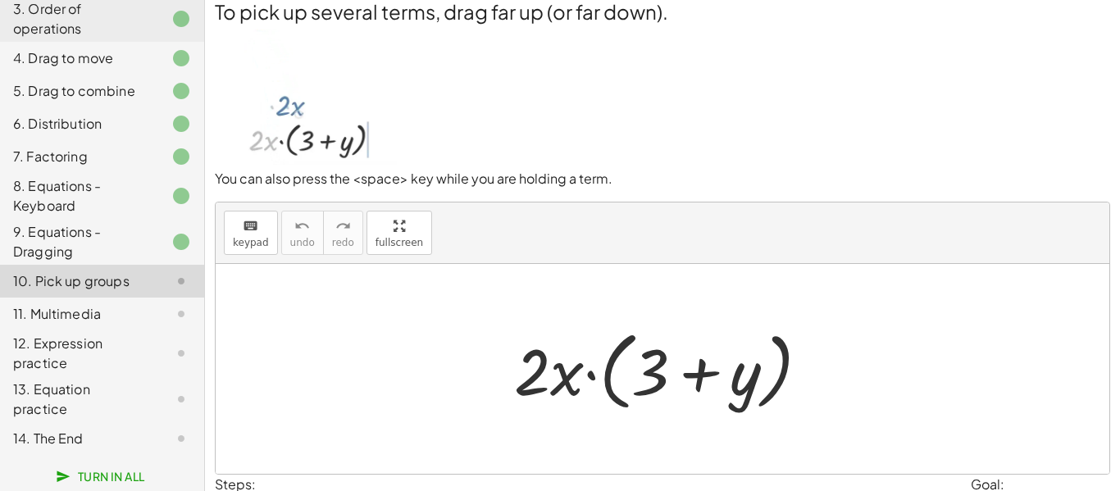
scroll to position [11, 0]
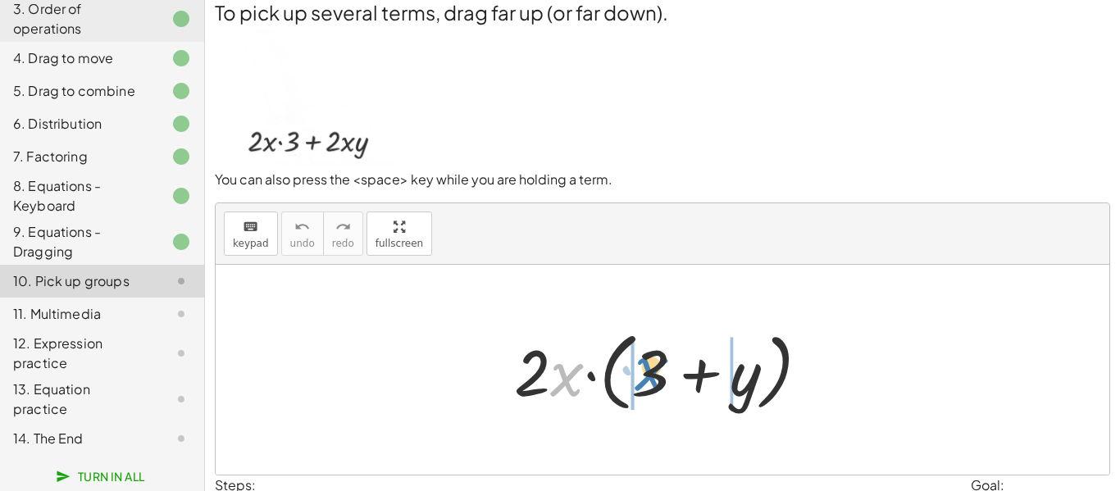
drag, startPoint x: 559, startPoint y: 379, endPoint x: 643, endPoint y: 373, distance: 84.6
click at [643, 373] on div at bounding box center [668, 370] width 325 height 94
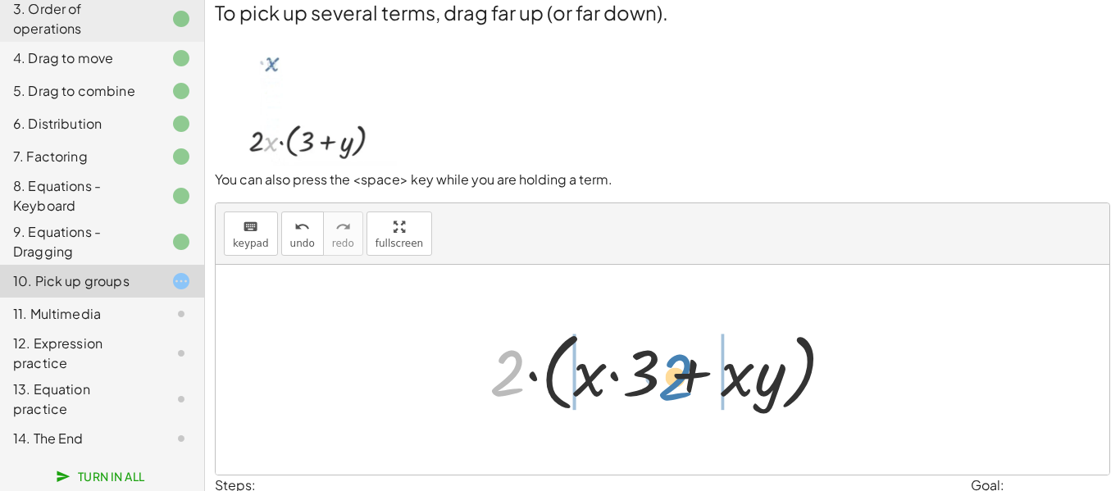
drag, startPoint x: 509, startPoint y: 385, endPoint x: 675, endPoint y: 389, distance: 166.4
click at [675, 389] on div at bounding box center [668, 370] width 374 height 94
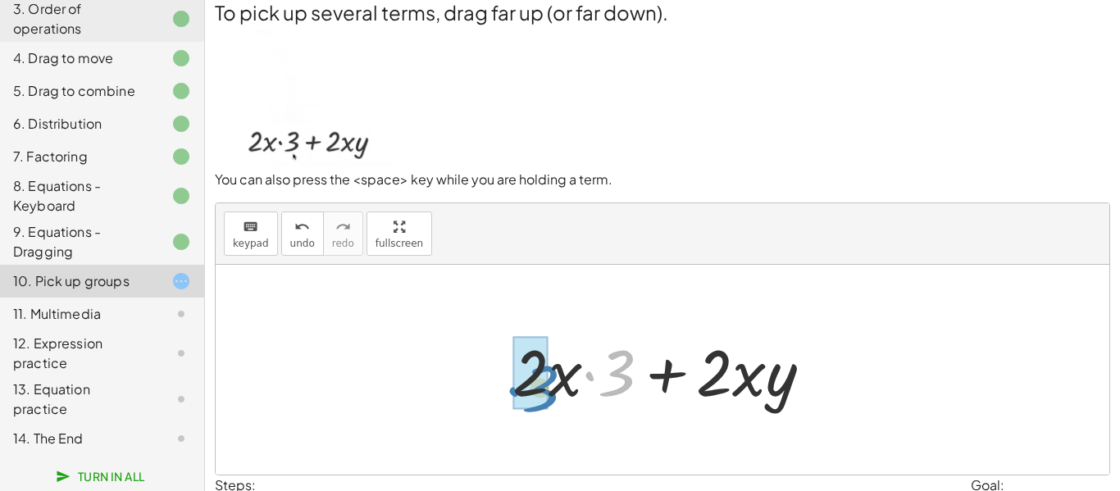
drag, startPoint x: 623, startPoint y: 384, endPoint x: 546, endPoint y: 399, distance: 78.6
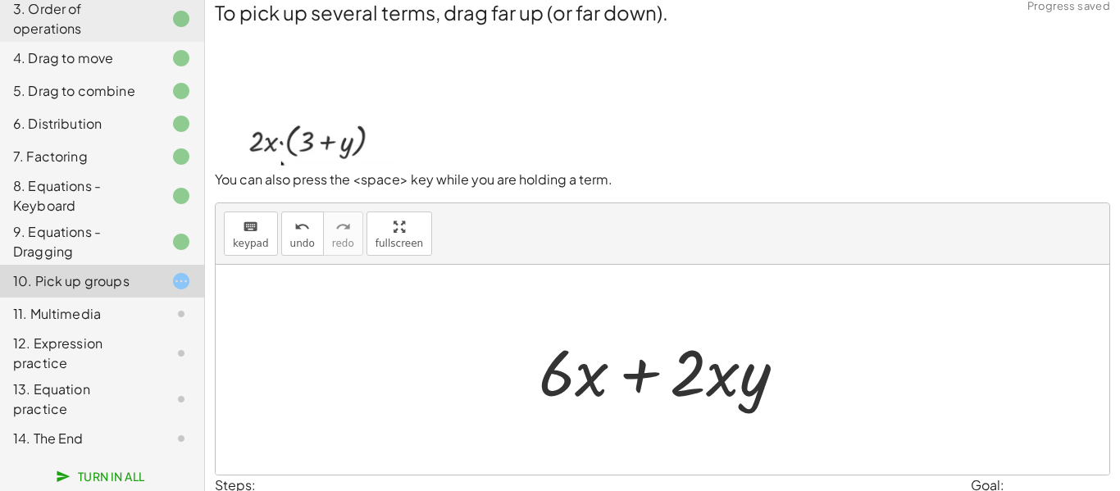
scroll to position [119, 0]
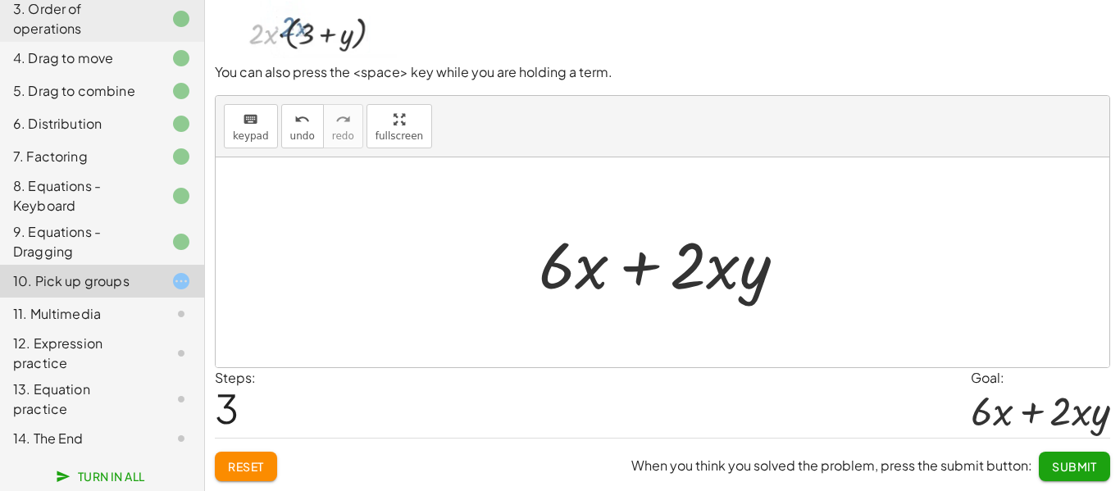
click at [1061, 460] on span "Submit" at bounding box center [1074, 466] width 45 height 15
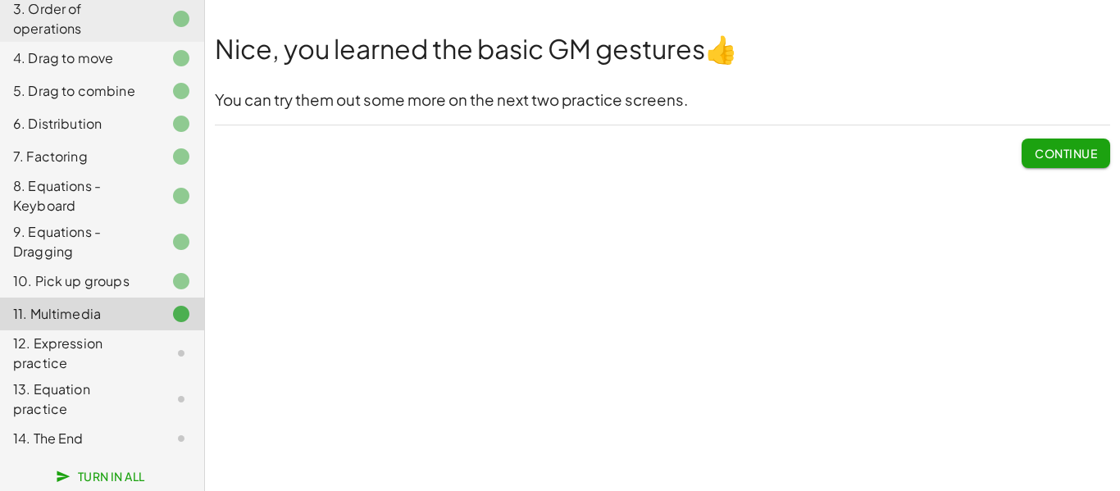
click at [1067, 156] on span "Continue" at bounding box center [1065, 153] width 62 height 15
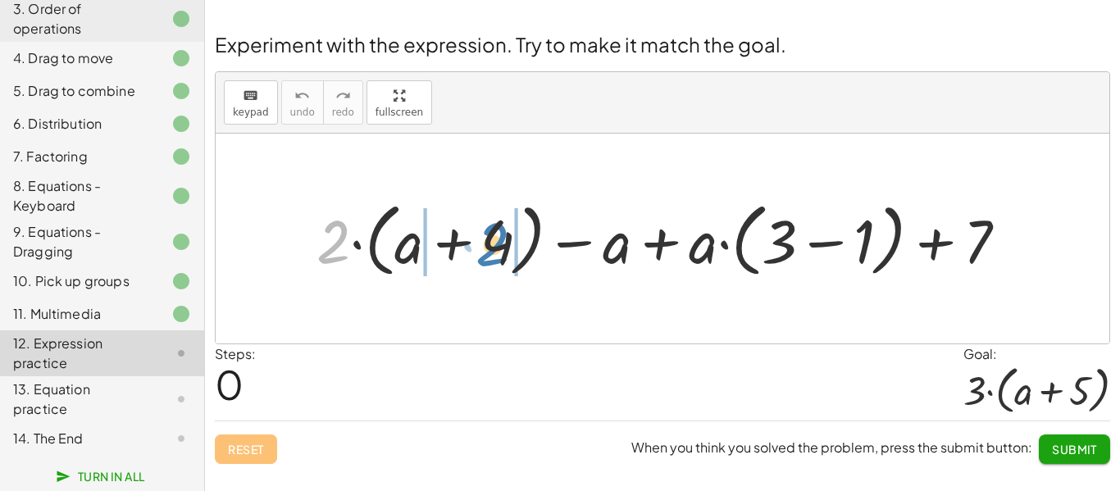
drag, startPoint x: 316, startPoint y: 237, endPoint x: 487, endPoint y: 242, distance: 171.4
click at [487, 242] on div at bounding box center [668, 238] width 720 height 89
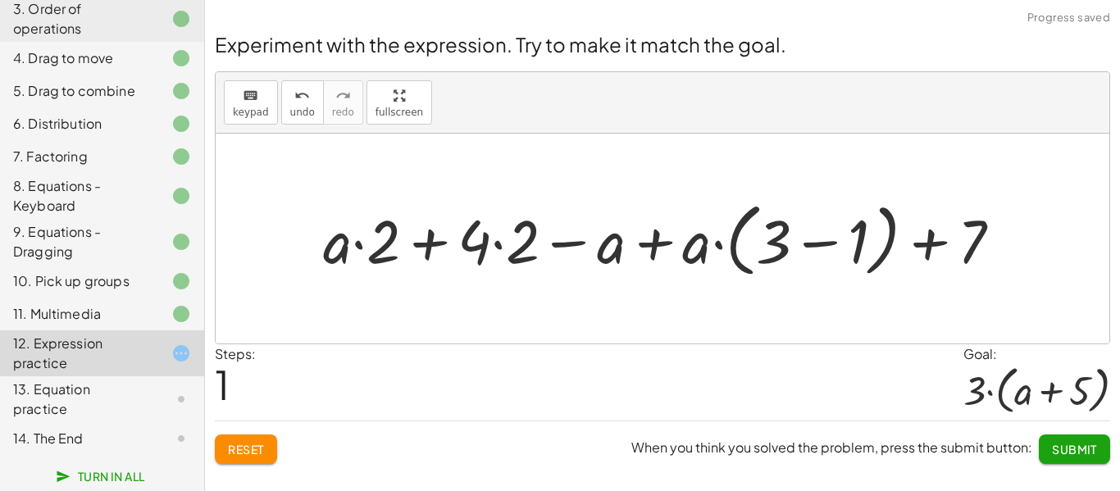
click at [516, 241] on div at bounding box center [668, 238] width 707 height 89
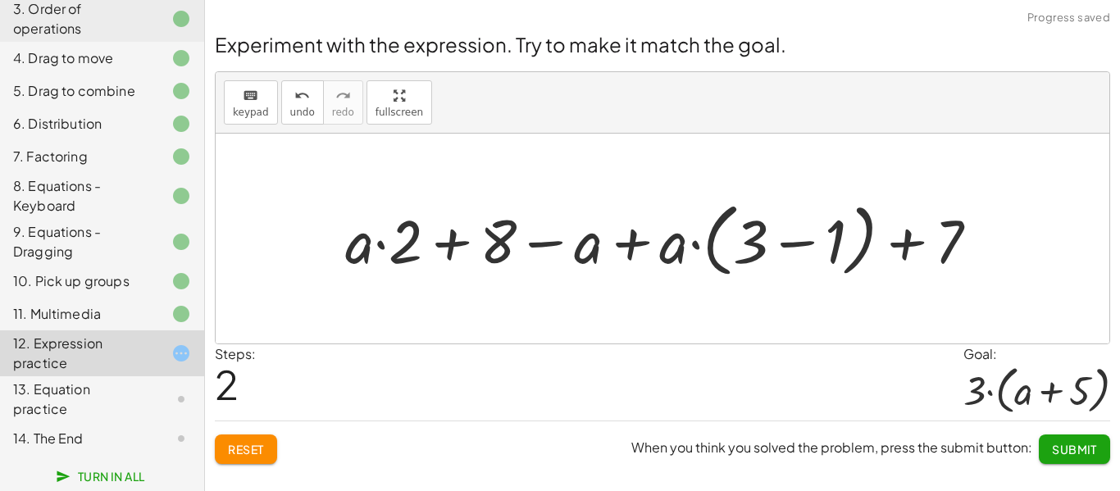
click at [405, 243] on div at bounding box center [668, 238] width 662 height 89
click at [387, 244] on div at bounding box center [668, 238] width 662 height 89
click at [634, 253] on div at bounding box center [668, 238] width 662 height 89
click at [756, 248] on div at bounding box center [668, 238] width 662 height 89
click at [772, 248] on div at bounding box center [668, 238] width 662 height 89
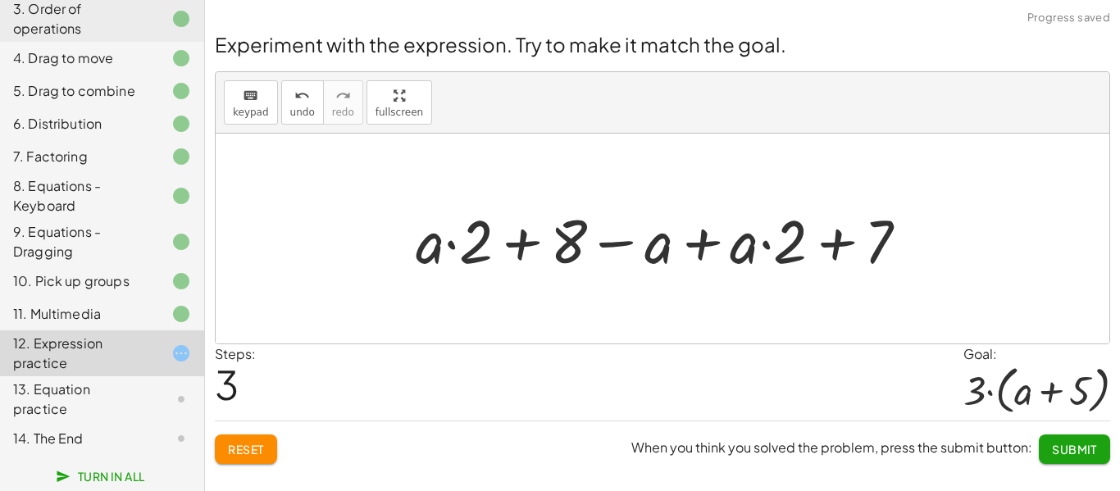
click at [836, 243] on div at bounding box center [668, 239] width 522 height 80
drag, startPoint x: 874, startPoint y: 240, endPoint x: 768, endPoint y: 249, distance: 106.1
click at [768, 249] on div at bounding box center [668, 239] width 522 height 80
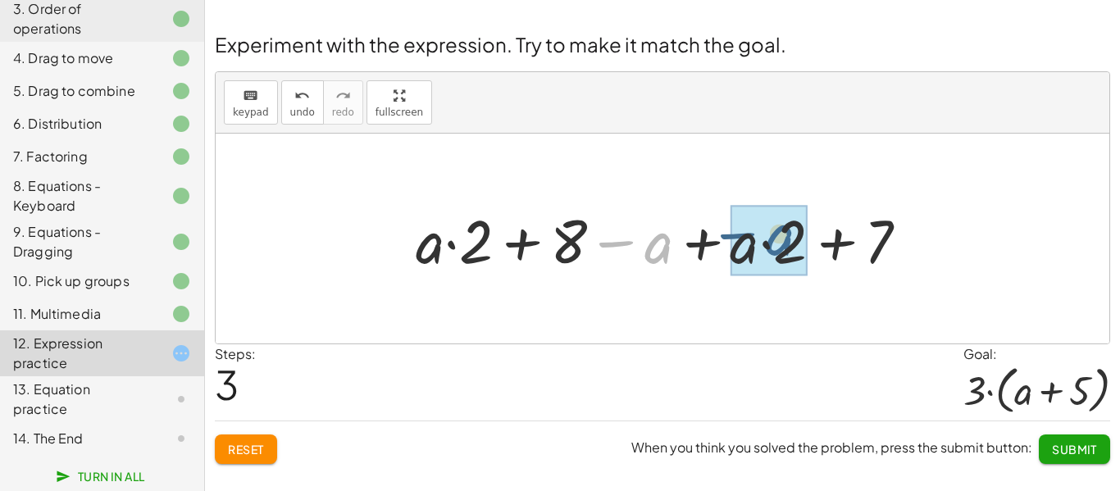
drag, startPoint x: 672, startPoint y: 249, endPoint x: 807, endPoint y: 242, distance: 135.4
click at [807, 242] on div at bounding box center [668, 239] width 522 height 80
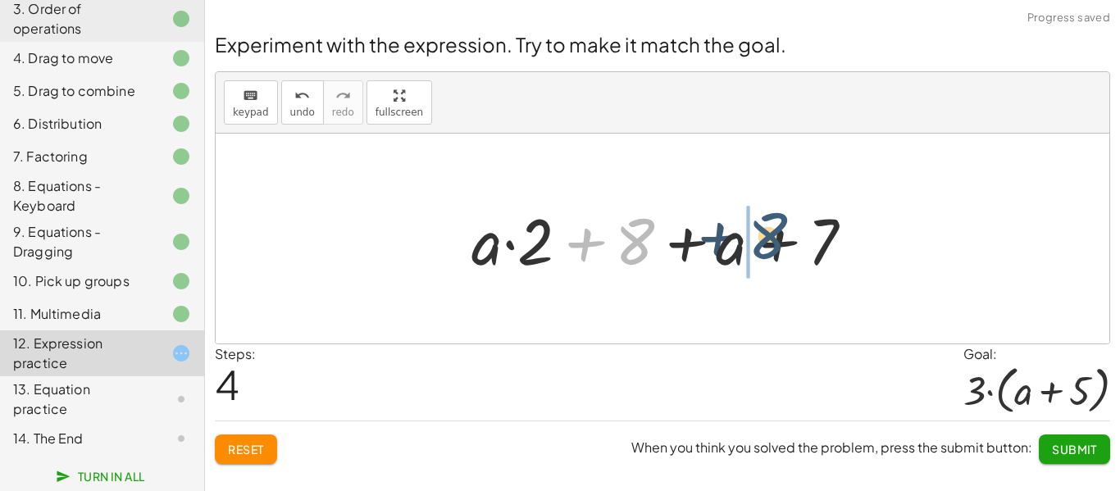
drag, startPoint x: 643, startPoint y: 248, endPoint x: 786, endPoint y: 243, distance: 143.5
click at [786, 243] on div at bounding box center [668, 239] width 411 height 84
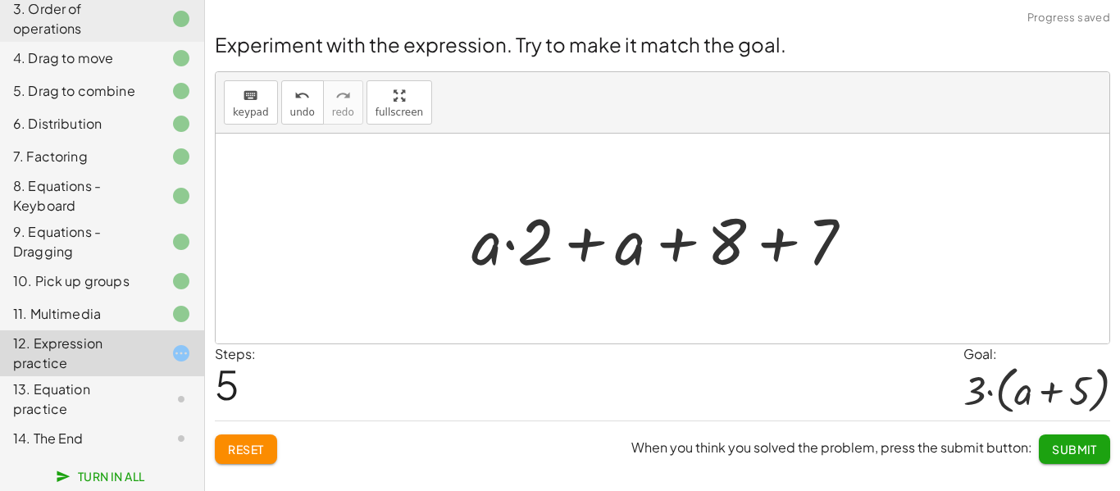
click at [516, 240] on div at bounding box center [668, 239] width 411 height 84
click at [659, 242] on div at bounding box center [668, 239] width 411 height 84
click at [766, 257] on div at bounding box center [668, 239] width 411 height 84
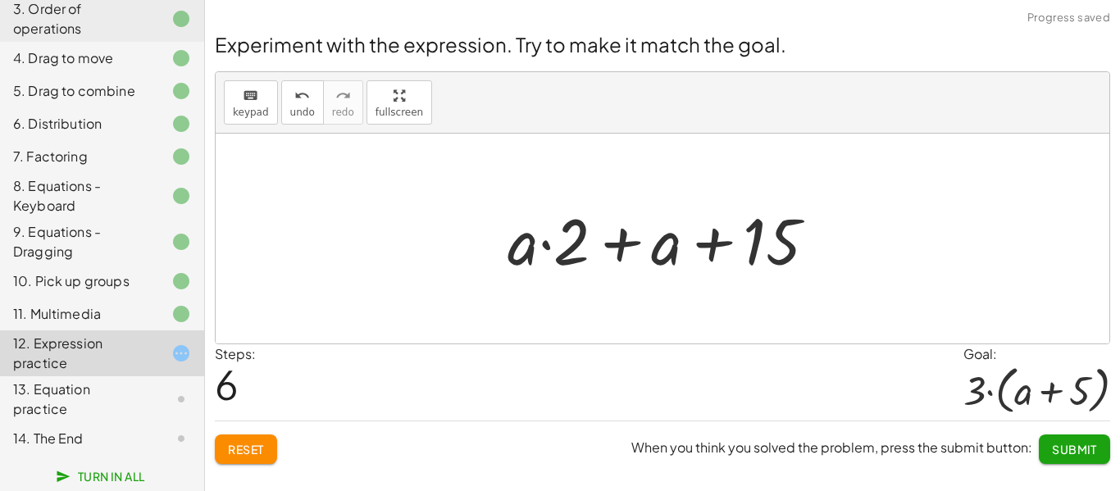
click at [719, 247] on div at bounding box center [668, 239] width 339 height 84
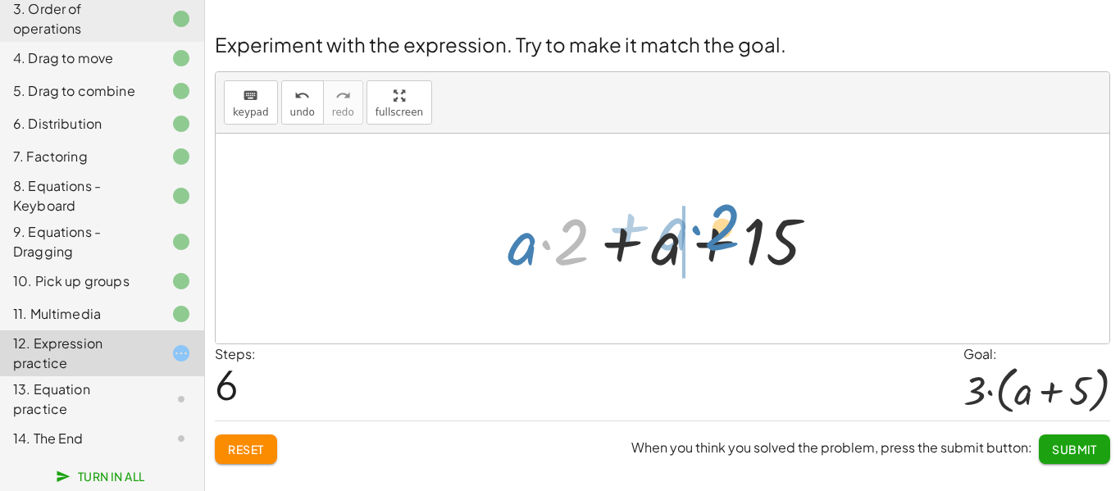
drag, startPoint x: 567, startPoint y: 243, endPoint x: 717, endPoint y: 231, distance: 150.5
click at [717, 231] on div at bounding box center [668, 239] width 339 height 84
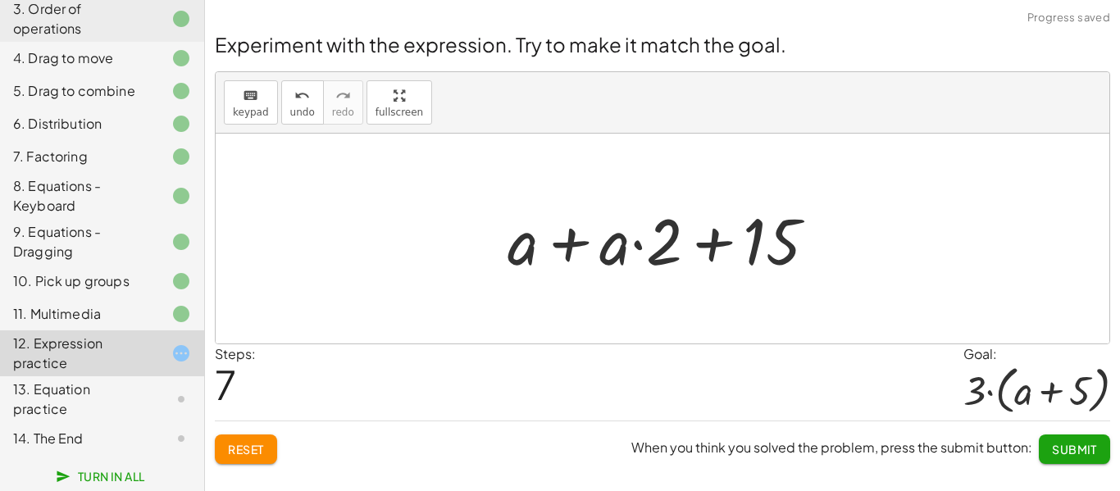
click at [670, 265] on div at bounding box center [668, 239] width 339 height 84
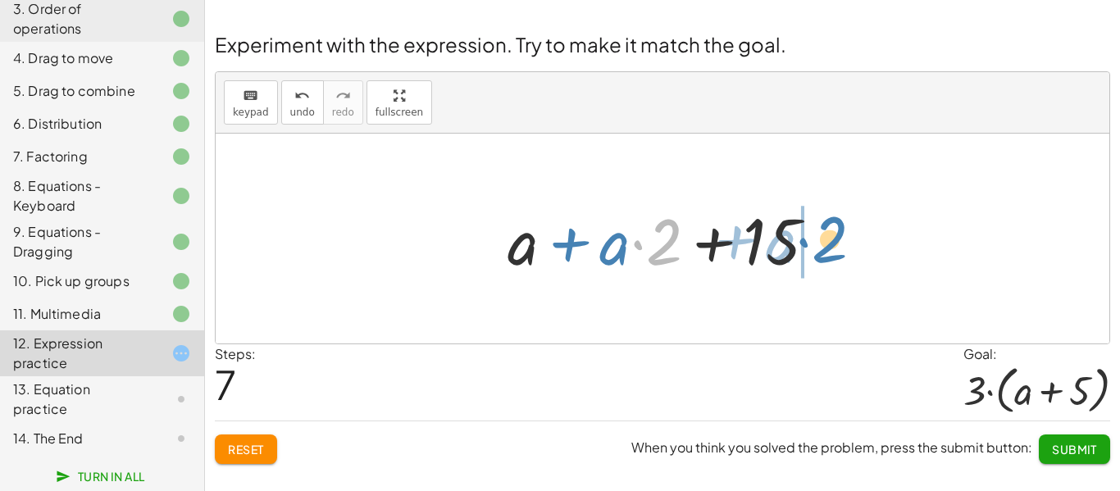
drag, startPoint x: 658, startPoint y: 257, endPoint x: 823, endPoint y: 257, distance: 164.8
click at [823, 257] on div at bounding box center [668, 239] width 339 height 84
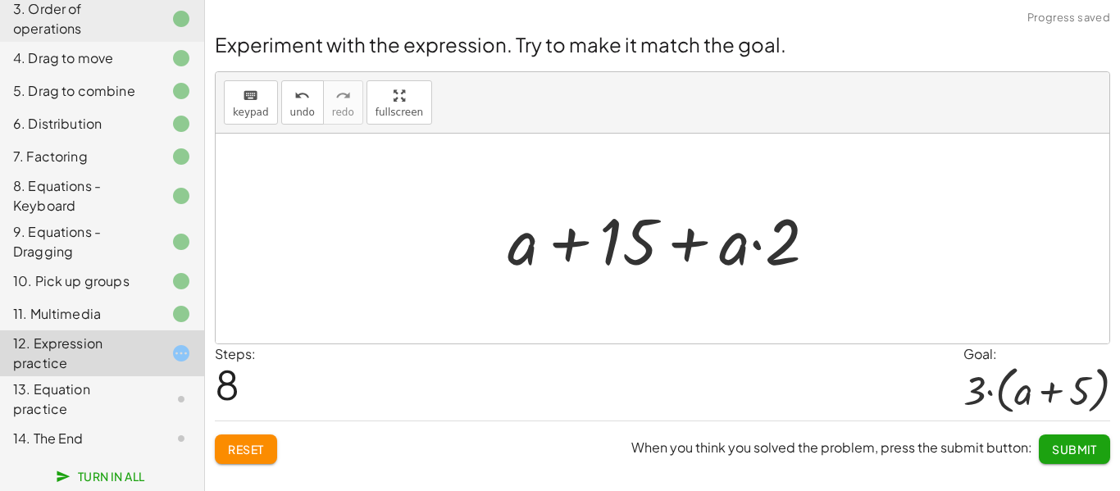
click at [634, 254] on div at bounding box center [668, 239] width 339 height 84
click at [569, 254] on div at bounding box center [668, 239] width 339 height 84
click at [682, 239] on div at bounding box center [668, 239] width 339 height 84
drag, startPoint x: 791, startPoint y: 248, endPoint x: 730, endPoint y: 257, distance: 61.3
click at [730, 257] on div at bounding box center [668, 239] width 339 height 84
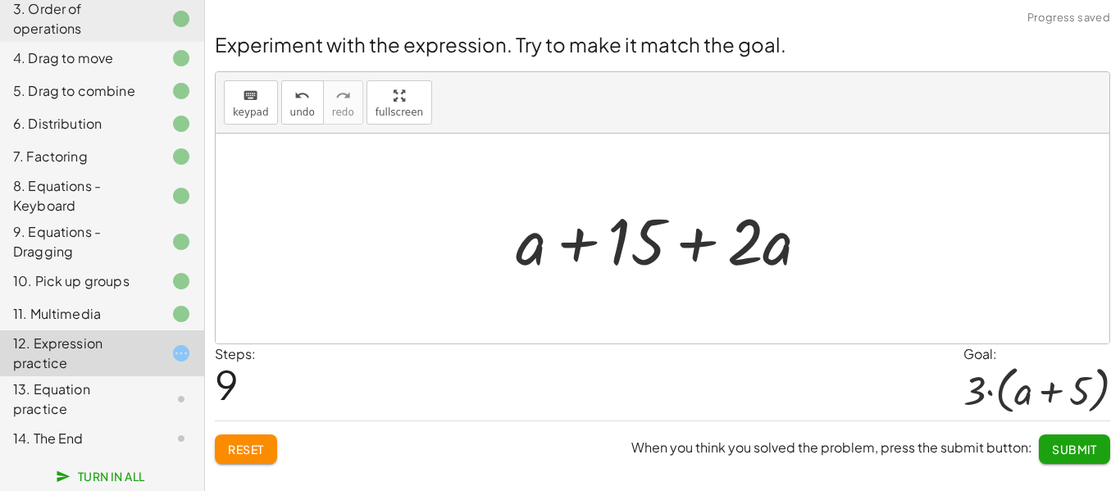
click at [701, 252] on div at bounding box center [668, 239] width 323 height 84
click at [702, 243] on div at bounding box center [668, 239] width 323 height 84
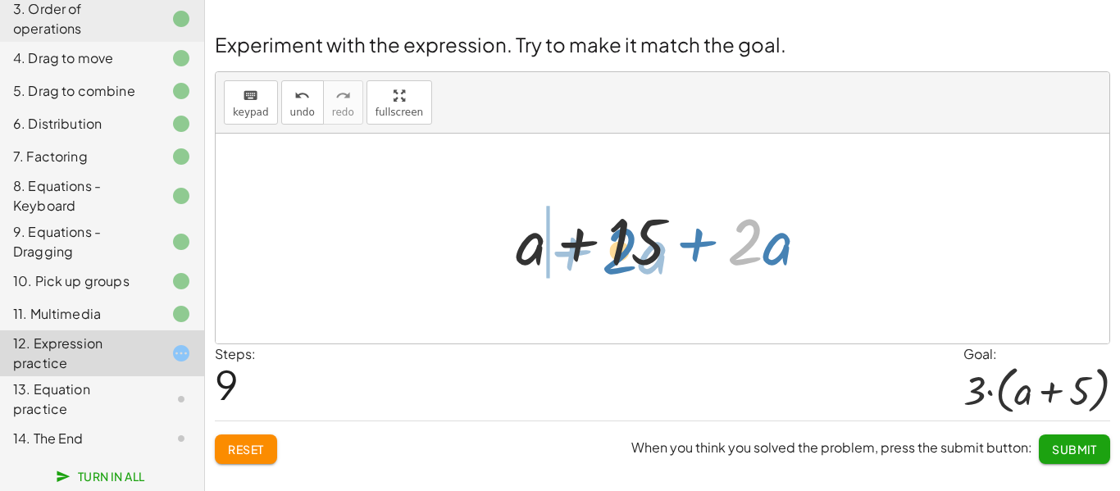
drag, startPoint x: 741, startPoint y: 247, endPoint x: 614, endPoint y: 256, distance: 127.4
click at [614, 256] on div at bounding box center [668, 239] width 323 height 84
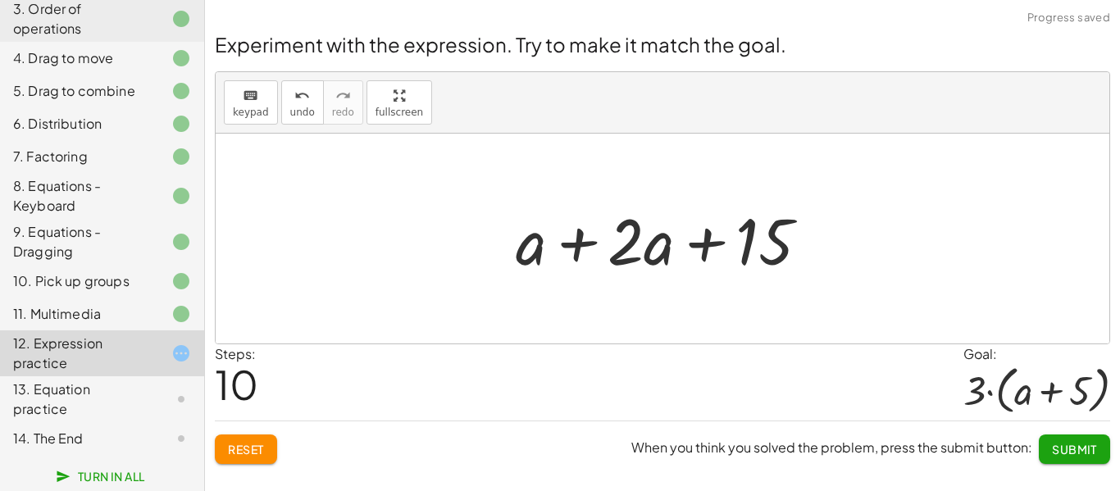
click at [632, 251] on div at bounding box center [668, 239] width 323 height 84
click at [645, 252] on div at bounding box center [668, 239] width 323 height 84
click at [610, 243] on div at bounding box center [668, 239] width 323 height 84
click at [243, 112] on span "keypad" at bounding box center [251, 112] width 36 height 11
